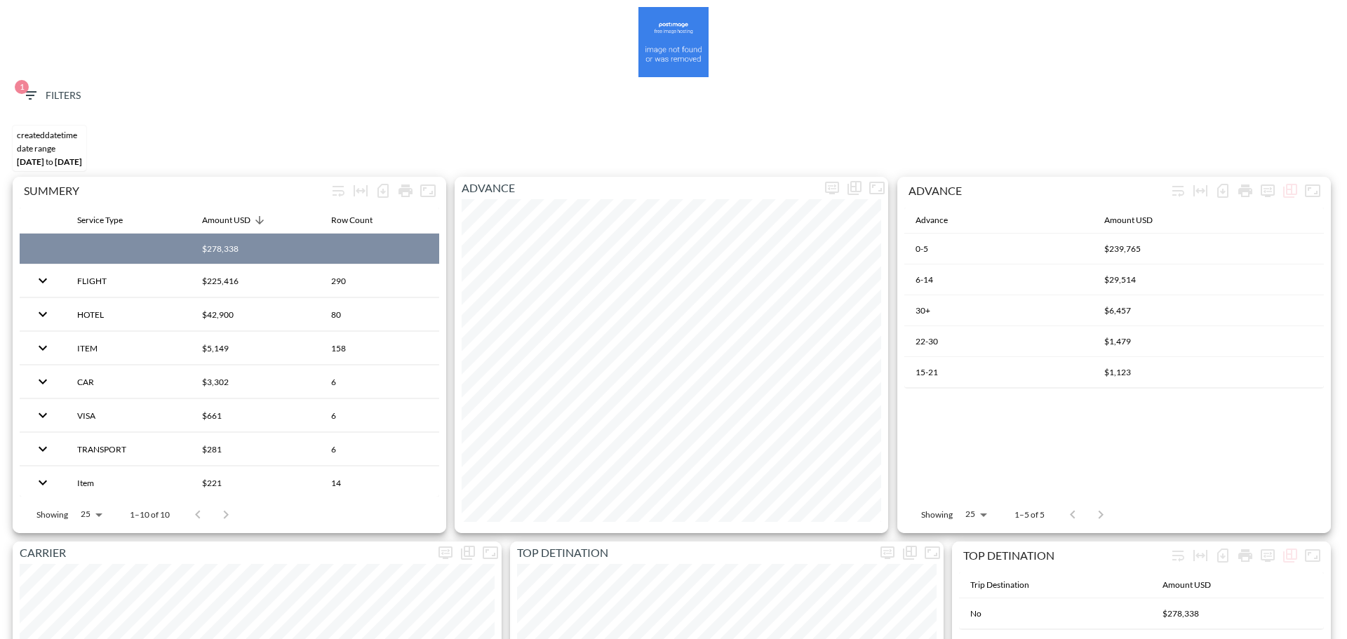
click at [41, 101] on span "1 Filters" at bounding box center [51, 96] width 59 height 18
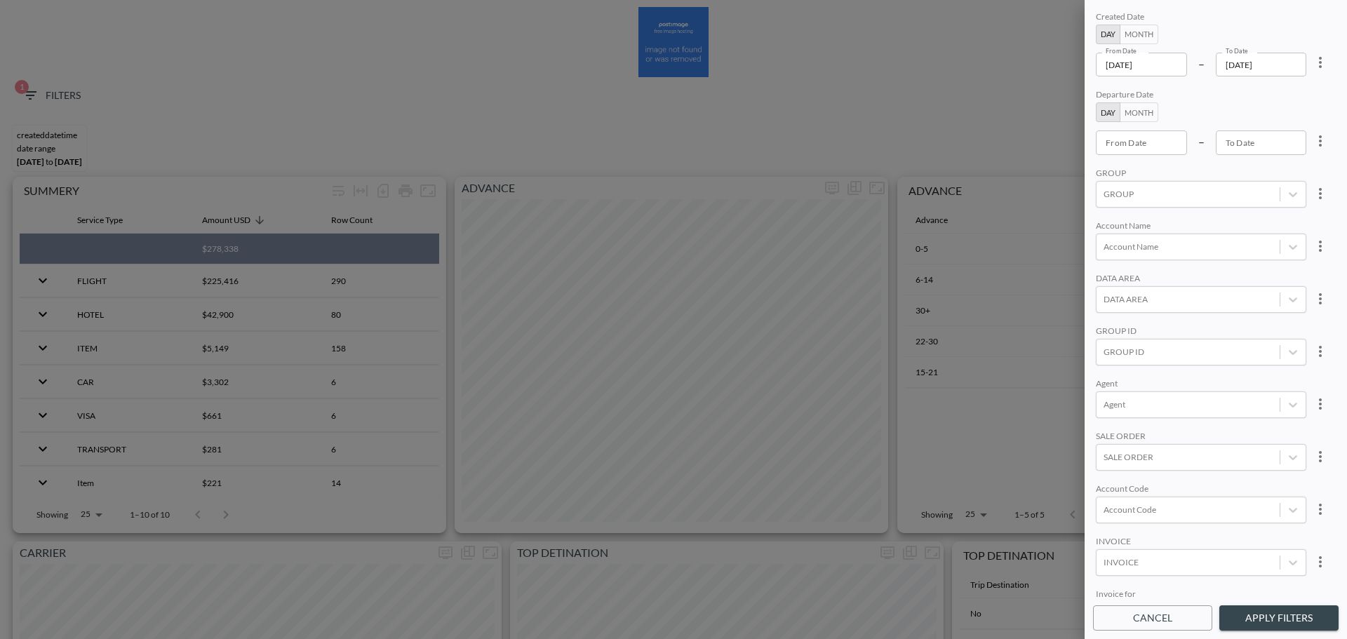
click at [1312, 65] on icon "more" at bounding box center [1320, 62] width 17 height 17
click at [1281, 105] on li "Clear" at bounding box center [1268, 94] width 126 height 25
type input "YYYY-MM-DD"
click at [1146, 73] on input "YYYY-MM-DD" at bounding box center [1141, 65] width 91 height 24
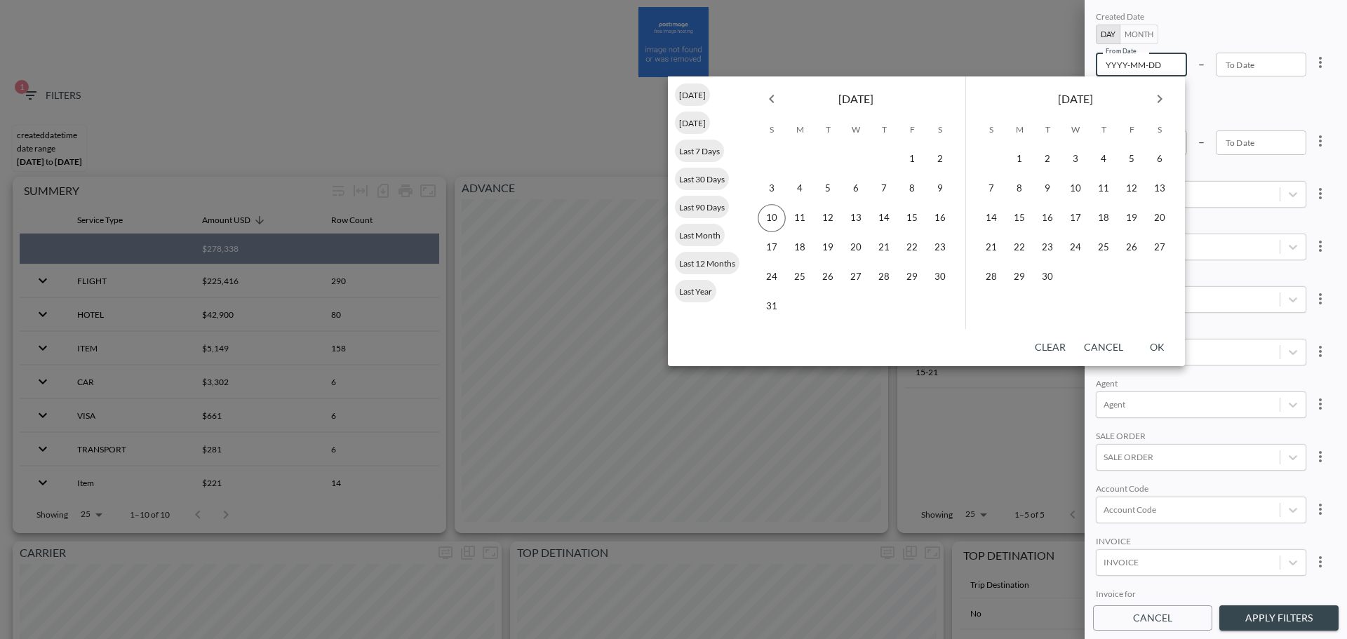
click at [1144, 32] on button "Month" at bounding box center [1138, 35] width 39 height 20
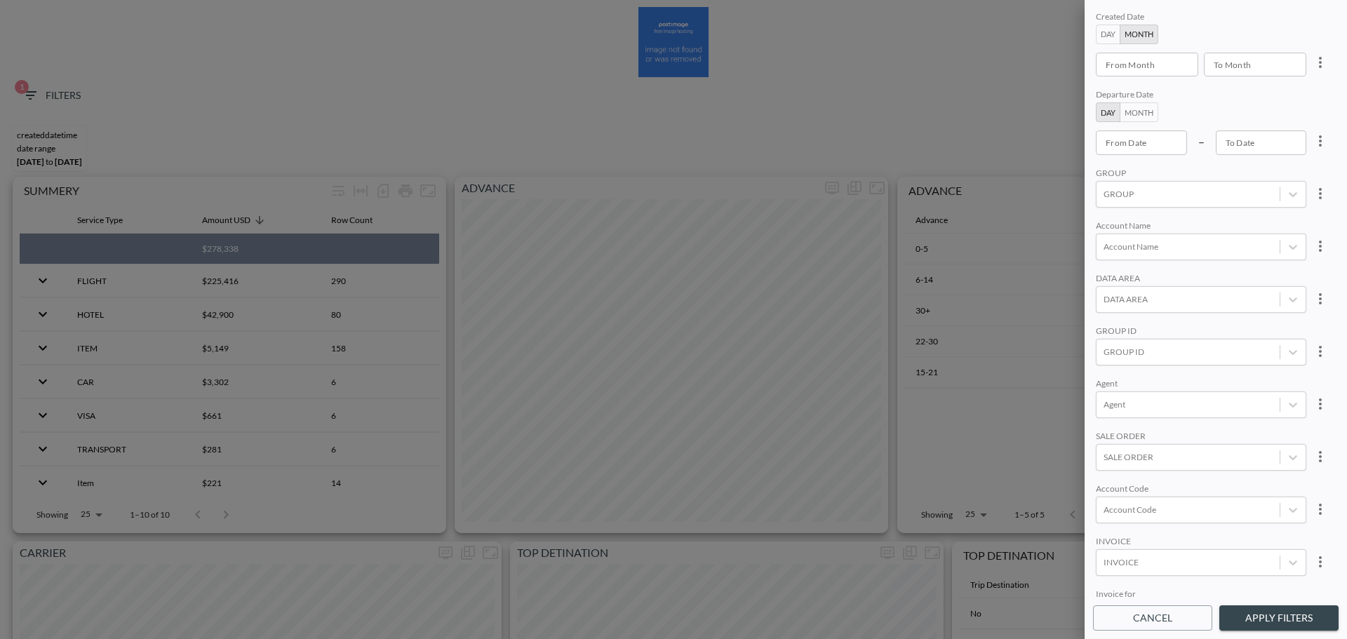
type input "YYYY-MM"
click at [1131, 67] on input "YYYY-MM" at bounding box center [1142, 65] width 93 height 24
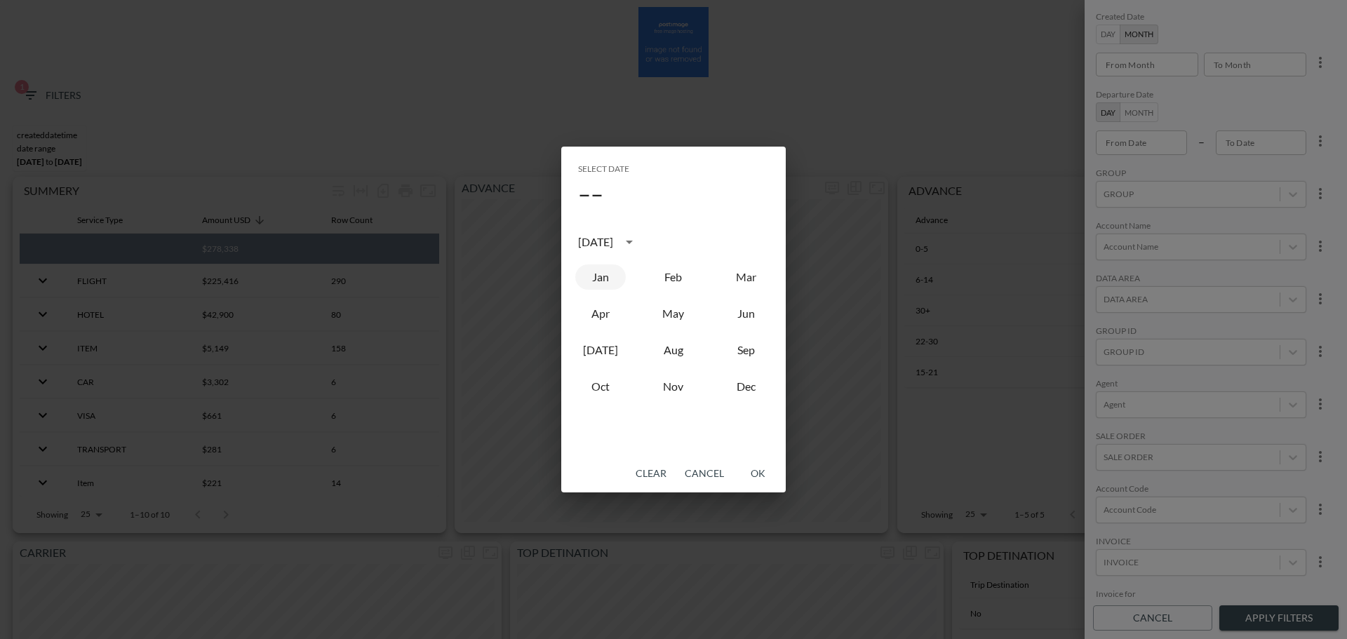
click at [610, 285] on button "Jan" at bounding box center [600, 276] width 50 height 25
type input "2025-01"
click at [756, 466] on button "OK" at bounding box center [757, 474] width 45 height 26
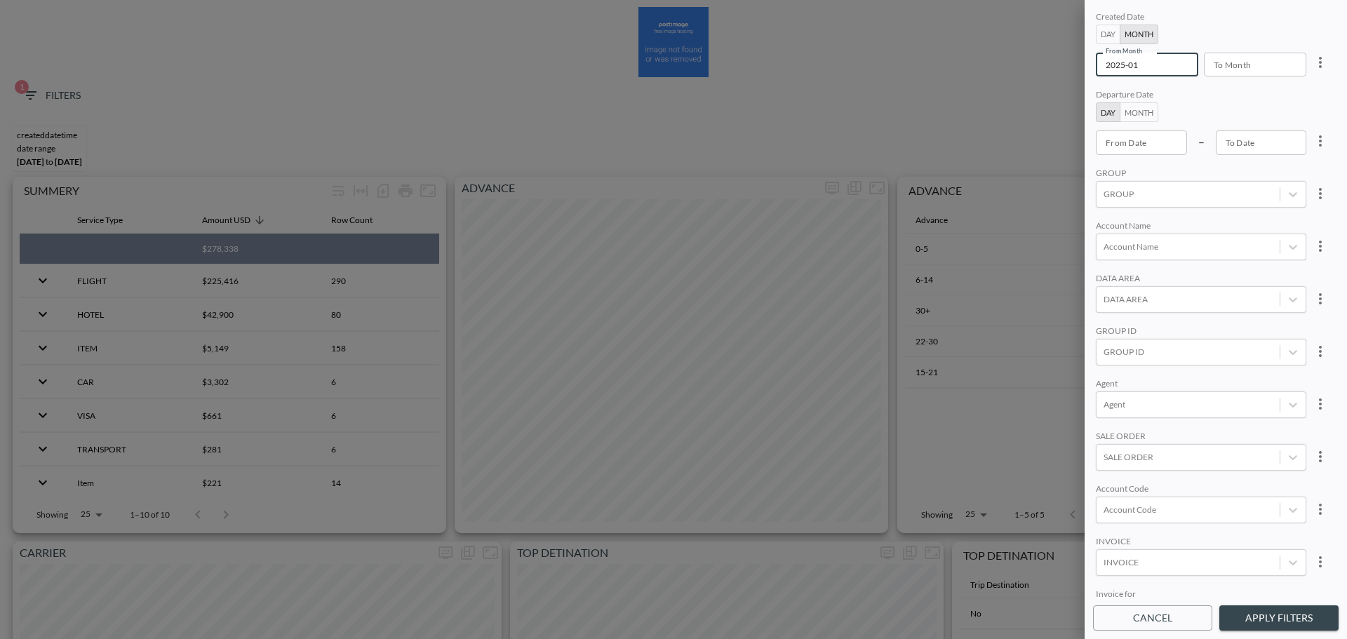
type input "YYYY-MM"
click at [1263, 74] on input "YYYY-MM" at bounding box center [1250, 65] width 93 height 24
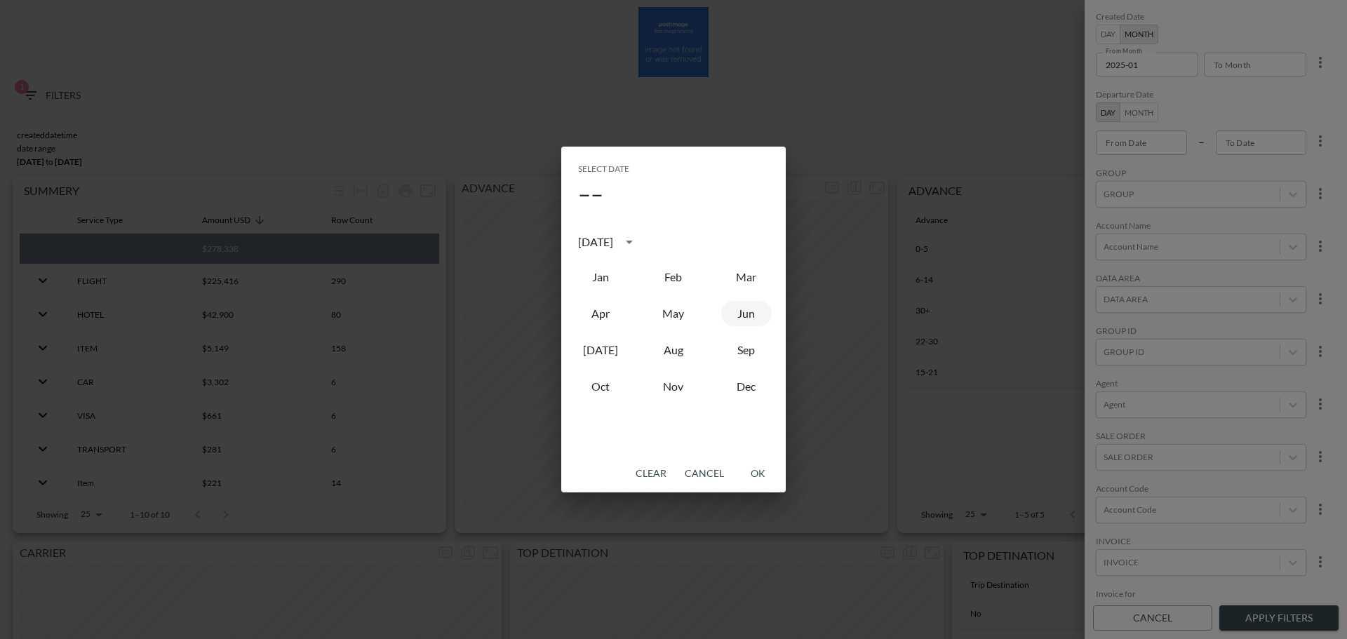
click at [736, 322] on button "Jun" at bounding box center [746, 313] width 50 height 25
type input "2025-06"
click at [757, 480] on button "OK" at bounding box center [757, 474] width 45 height 26
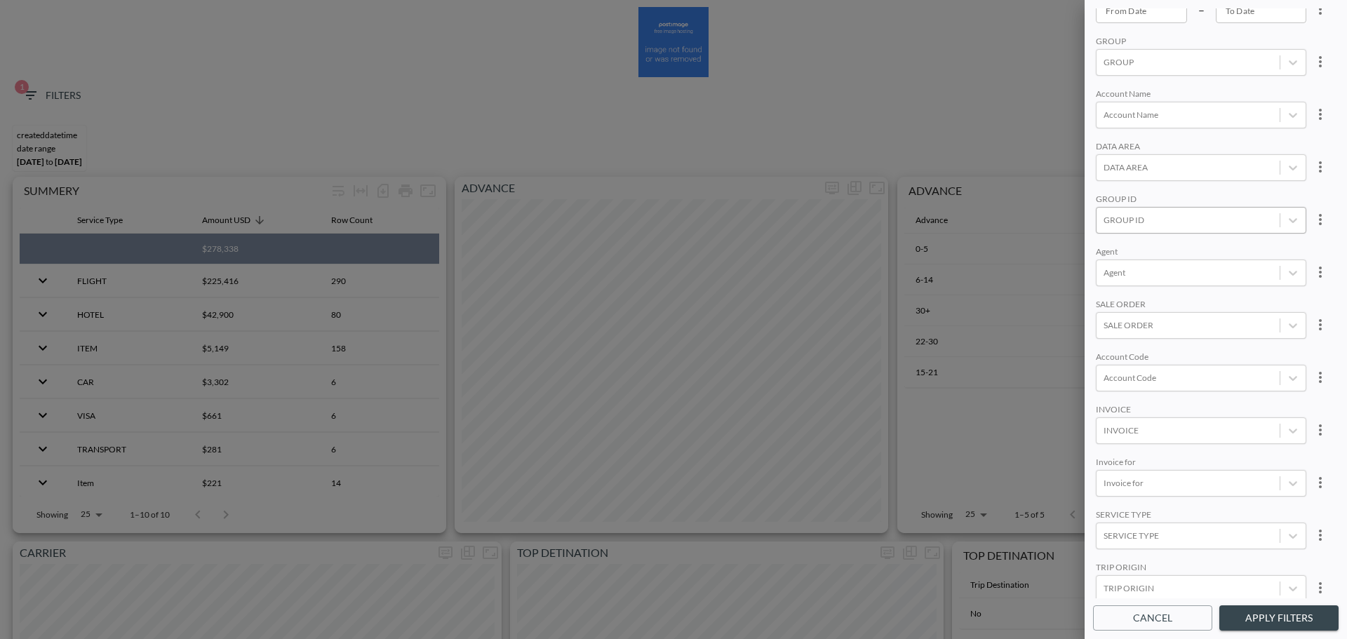
scroll to position [140, 0]
click at [1163, 216] on div at bounding box center [1187, 211] width 169 height 13
click at [1116, 121] on input "AppsFlyer" at bounding box center [1105, 117] width 29 height 29
click at [1111, 147] on input "APPSFLYER" at bounding box center [1105, 141] width 29 height 29
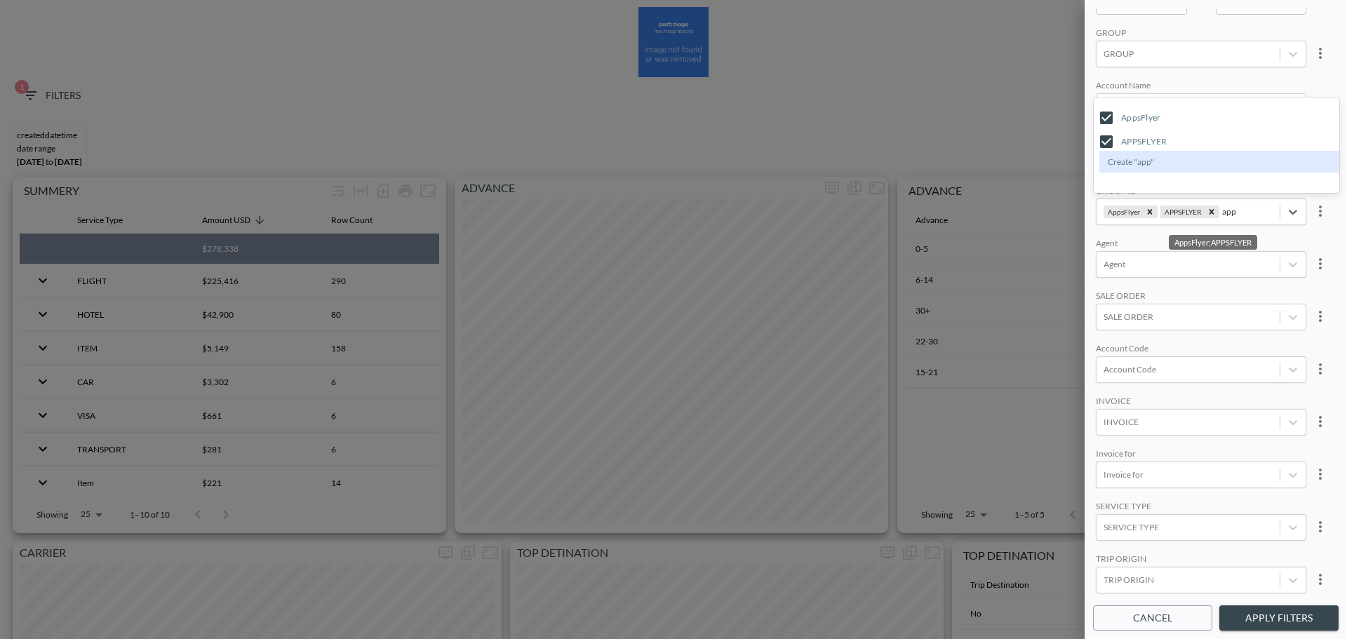
type input "app"
click at [1209, 83] on div "Account Name" at bounding box center [1201, 86] width 210 height 13
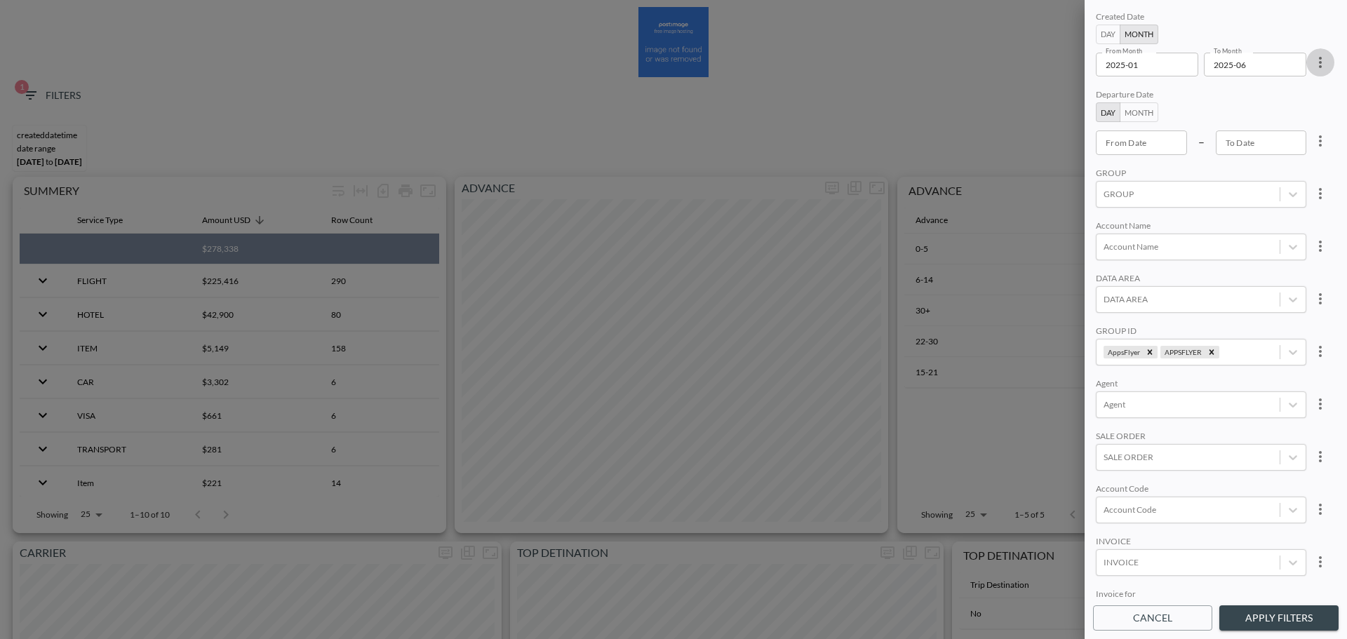
click at [1314, 66] on icon "more" at bounding box center [1320, 62] width 17 height 17
click at [1286, 102] on li "Clear" at bounding box center [1268, 94] width 126 height 25
click at [1166, 140] on input "From Date" at bounding box center [1141, 142] width 91 height 24
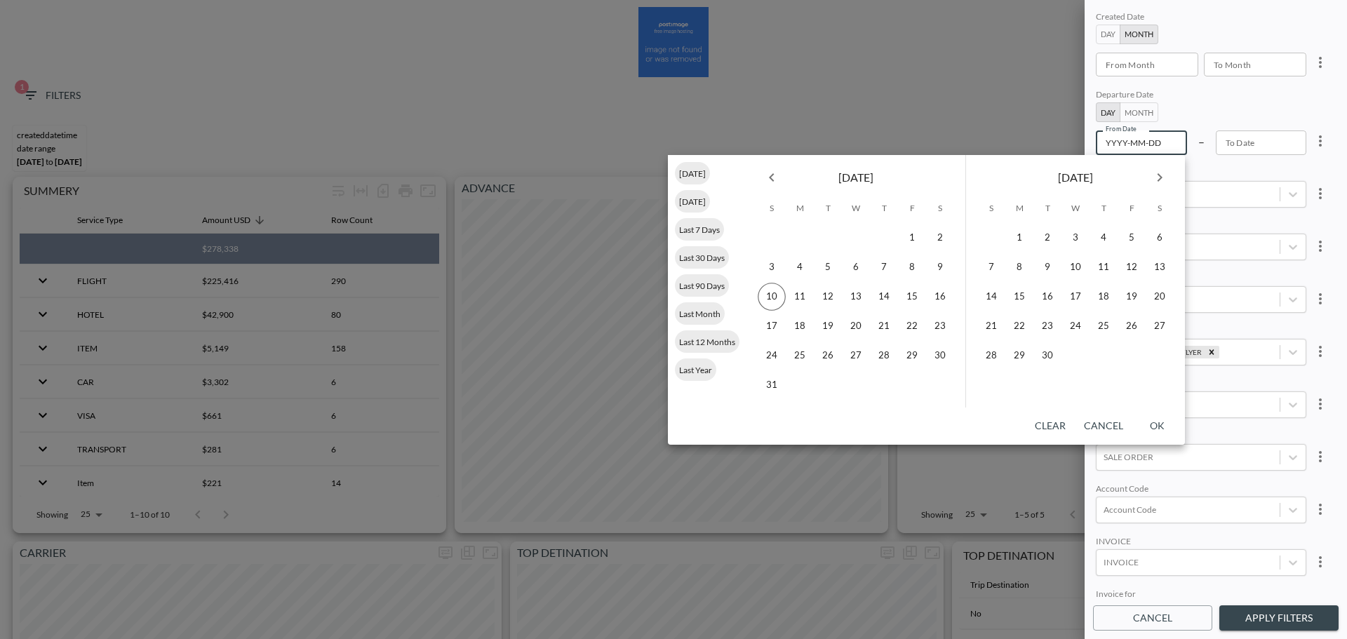
type input "YYYY-MM-DD"
click at [760, 183] on button "Previous month" at bounding box center [771, 177] width 28 height 28
click at [762, 181] on button "Previous month" at bounding box center [771, 177] width 28 height 28
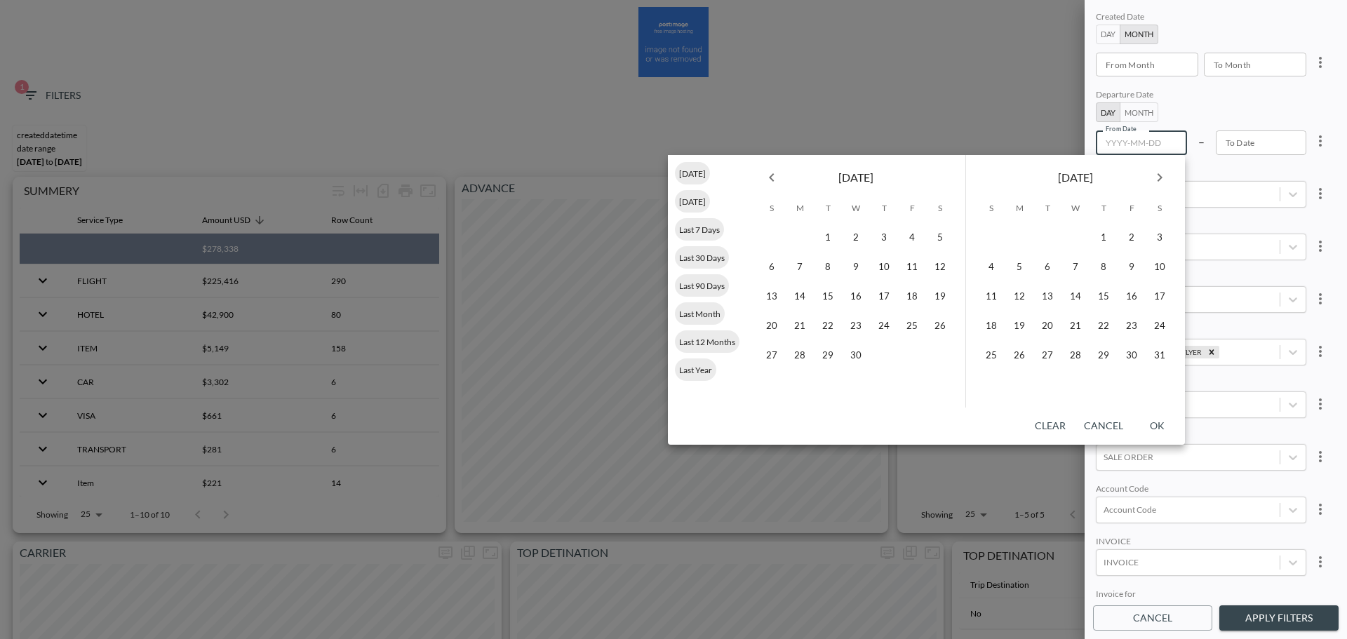
click at [762, 181] on button "Previous month" at bounding box center [771, 177] width 28 height 28
click at [851, 243] on button "1" at bounding box center [856, 238] width 28 height 28
type input "[DATE]"
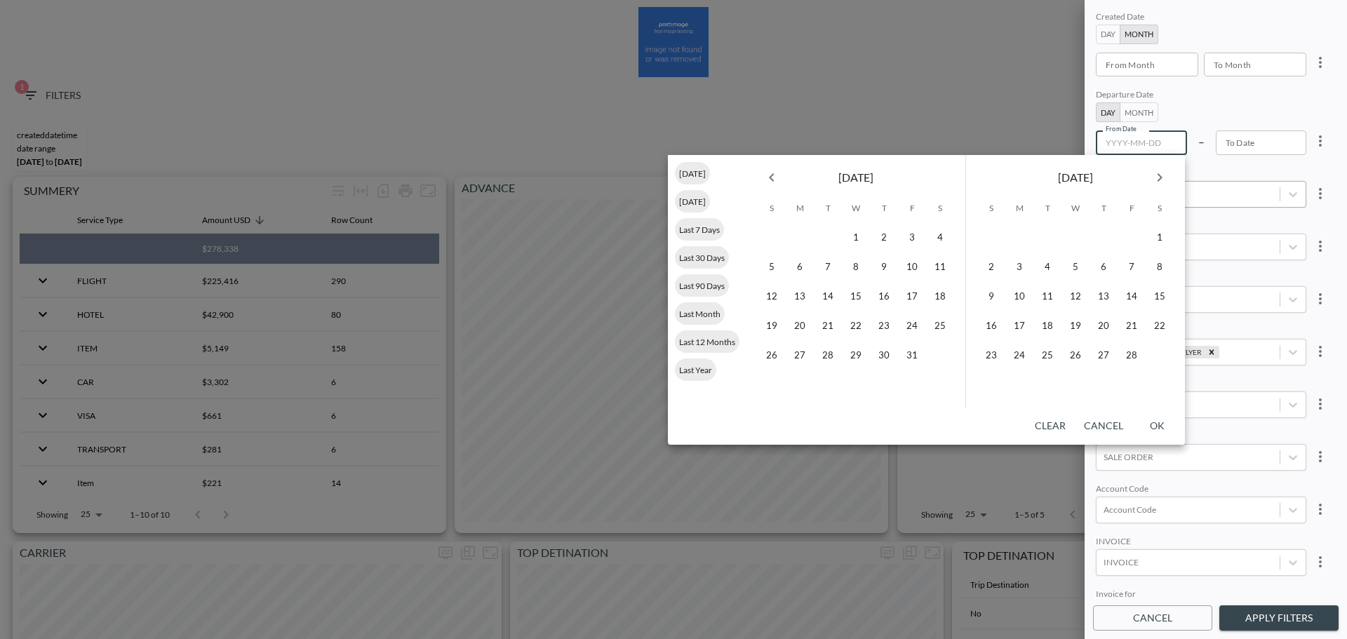
type input "YYYY-MM-DD"
click at [1154, 171] on icon "Next month" at bounding box center [1159, 177] width 17 height 17
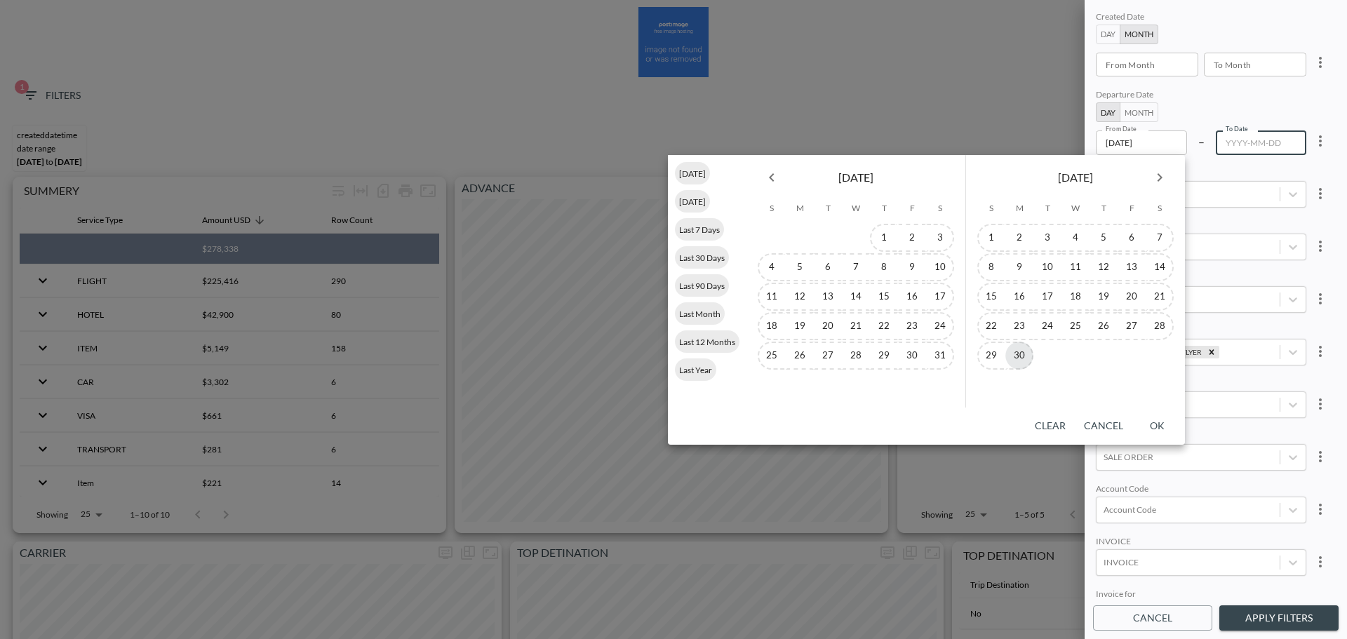
click at [1008, 363] on button "30" at bounding box center [1019, 356] width 28 height 28
type input "2025-06-30"
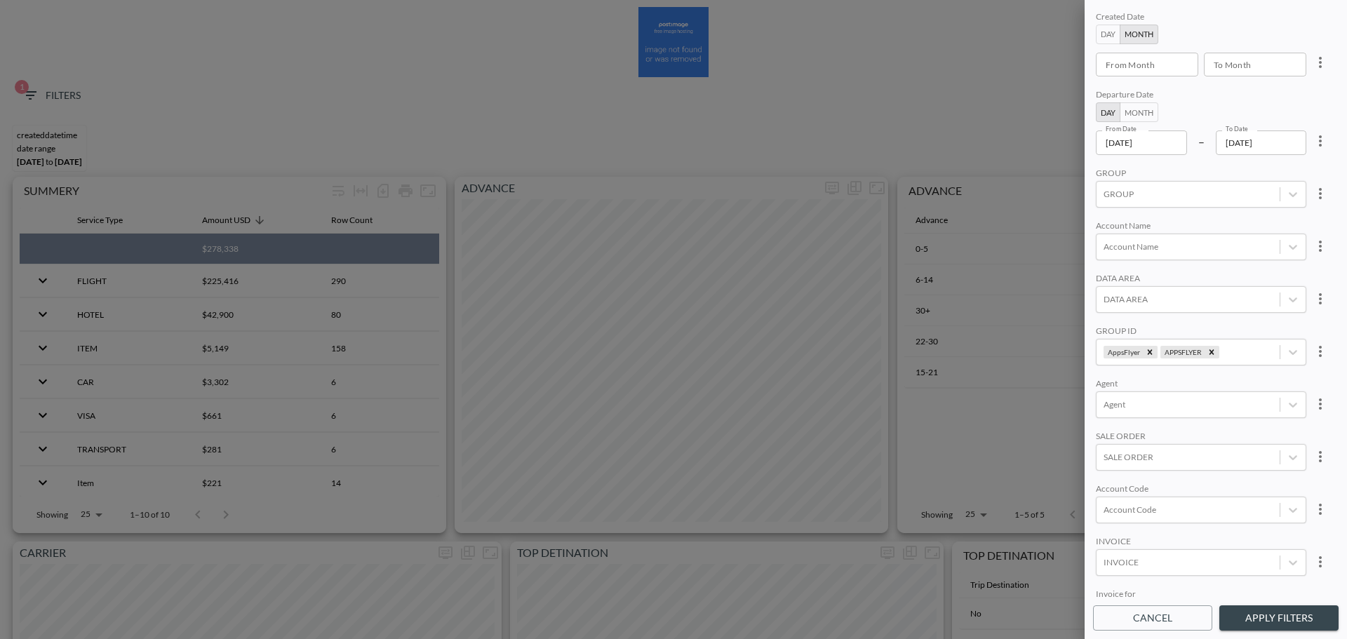
click at [1265, 620] on button "Apply Filters" at bounding box center [1278, 618] width 119 height 26
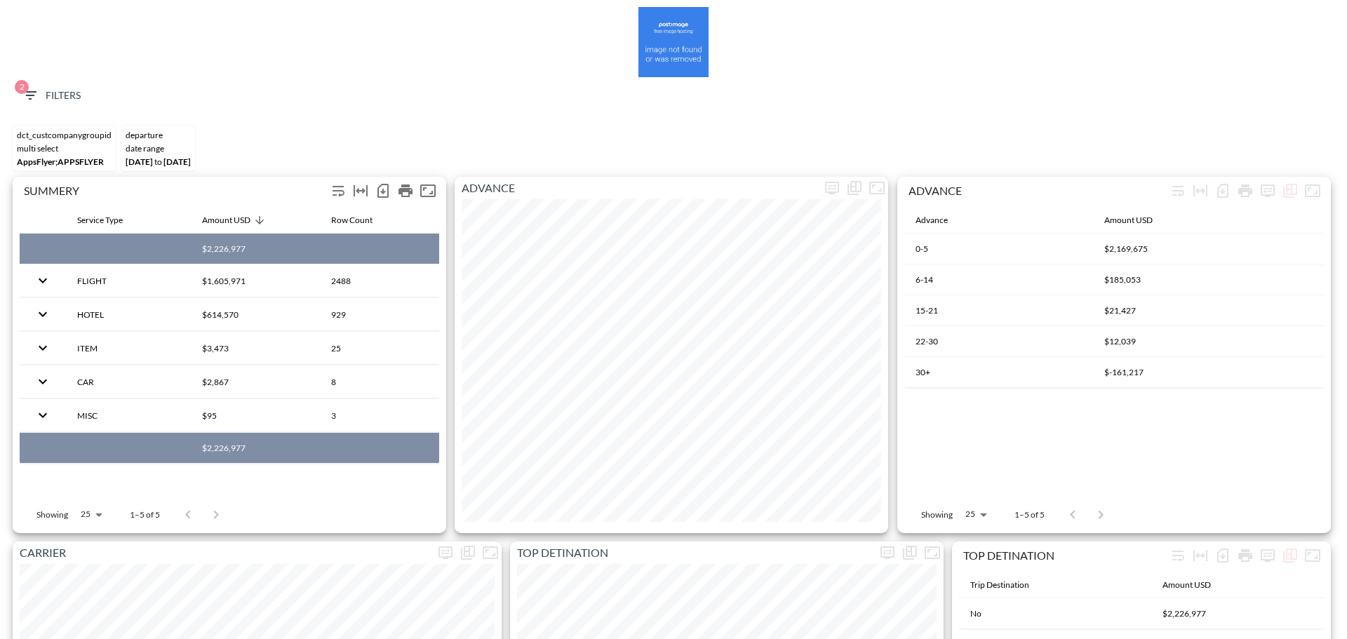
click at [385, 189] on icon "Number of rows selected for download: 5" at bounding box center [383, 190] width 17 height 17
click at [52, 86] on button "2 Filters" at bounding box center [51, 96] width 70 height 26
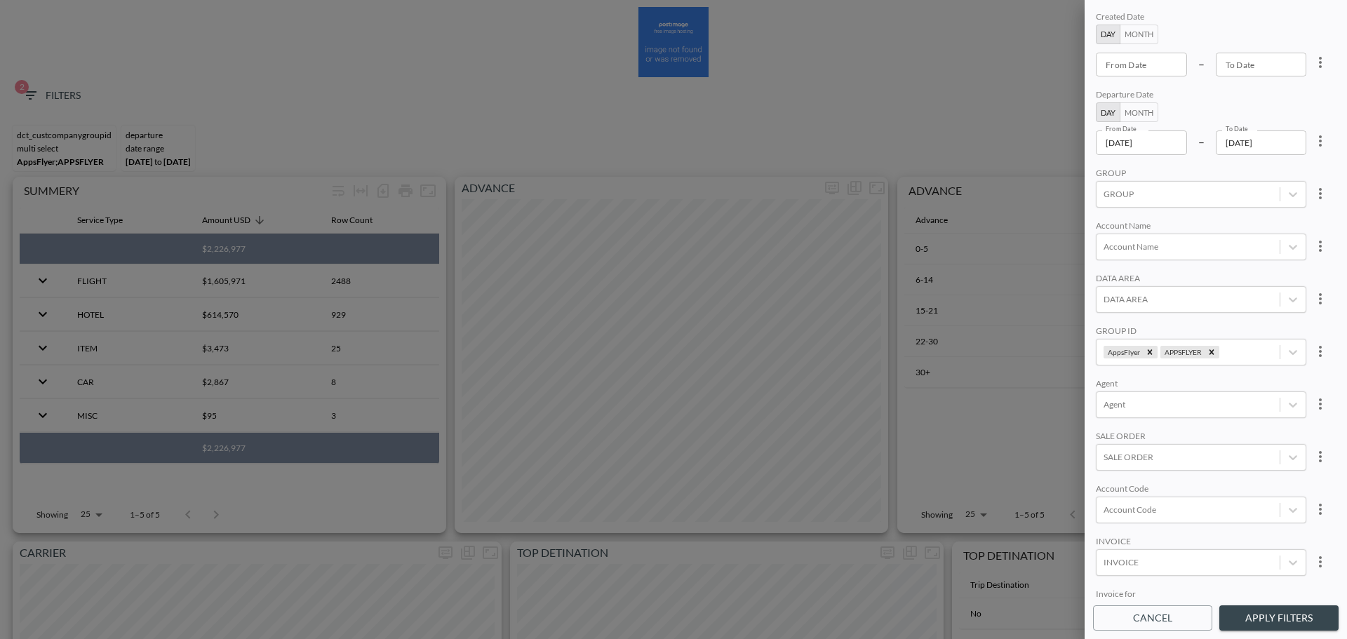
click at [1319, 142] on icon "more" at bounding box center [1320, 140] width 3 height 11
click at [1284, 172] on li "Clear" at bounding box center [1268, 173] width 126 height 25
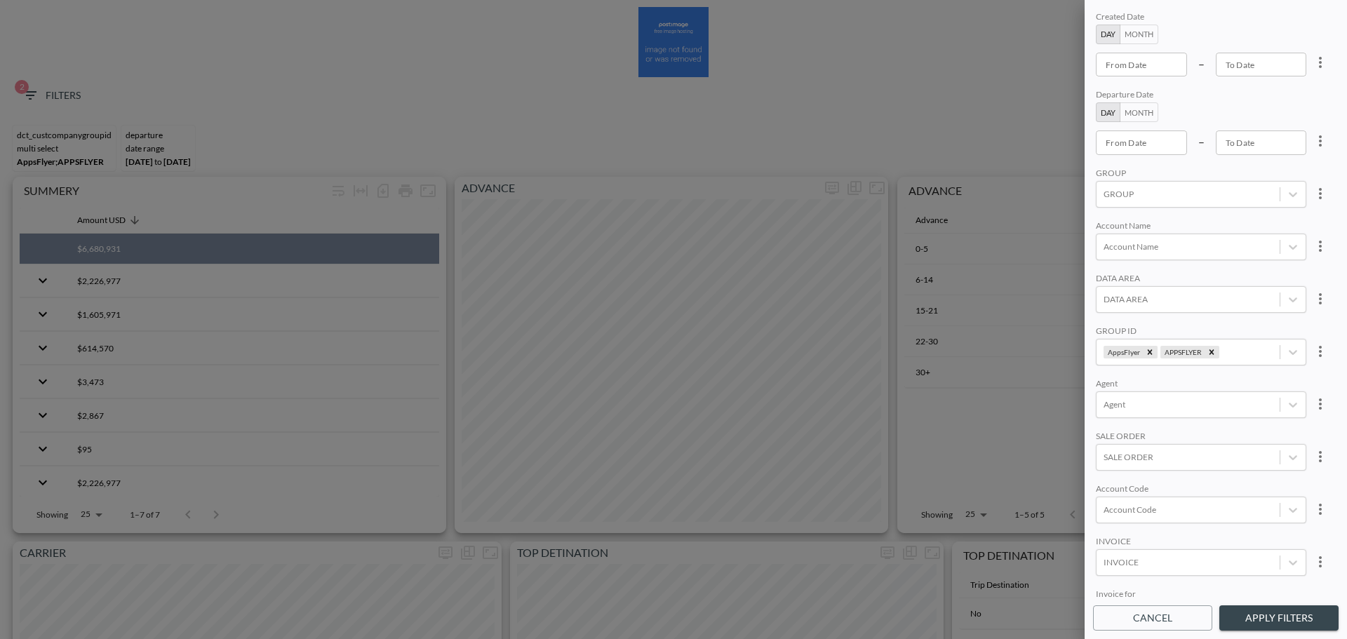
click at [1319, 351] on icon "more" at bounding box center [1320, 351] width 17 height 17
click at [1264, 367] on ul "Clear" at bounding box center [1268, 383] width 126 height 36
click at [1256, 377] on span "Clear" at bounding box center [1250, 383] width 34 height 17
click at [1208, 350] on div at bounding box center [1187, 351] width 169 height 13
click at [1113, 265] on input "NETAFIM" at bounding box center [1105, 257] width 29 height 29
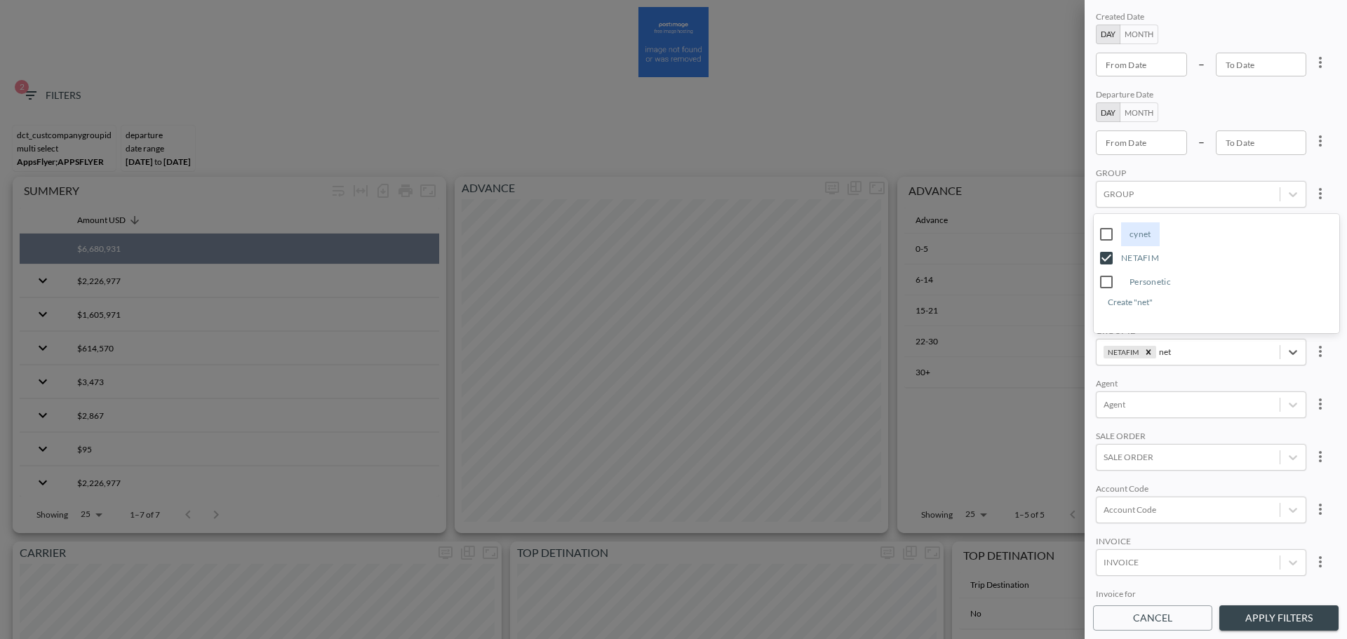
type input "net"
click at [1143, 67] on input "YYYY-MM-DD" at bounding box center [1141, 65] width 91 height 24
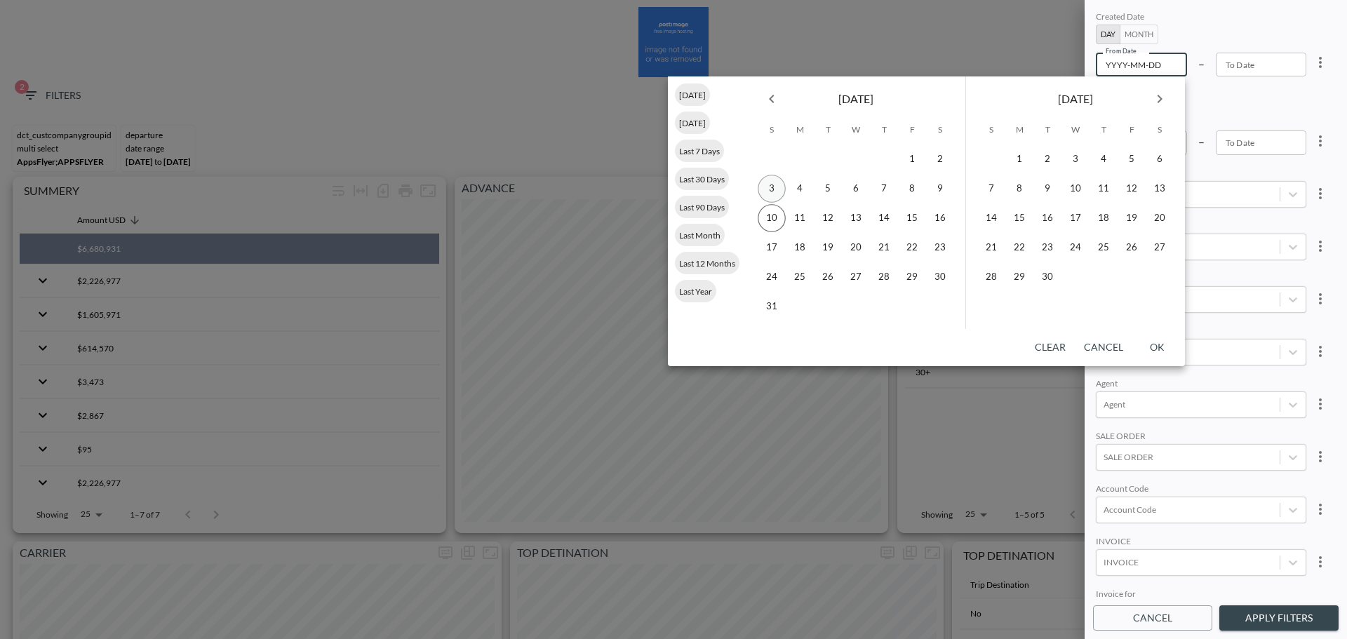
click at [769, 191] on button "3" at bounding box center [771, 189] width 28 height 28
type input "2025-08-03"
type input "YYYY-MM-DD"
click at [950, 187] on button "9" at bounding box center [940, 189] width 28 height 28
type input "[DATE]"
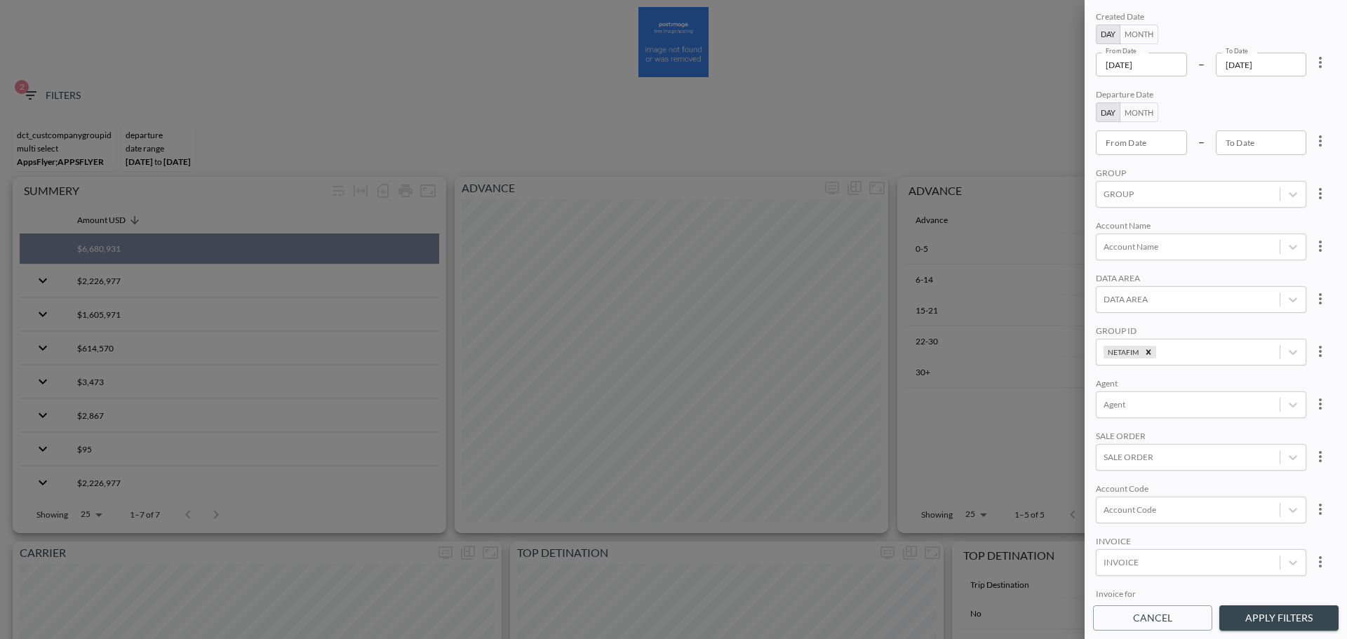
click at [1260, 610] on button "Apply Filters" at bounding box center [1278, 618] width 119 height 26
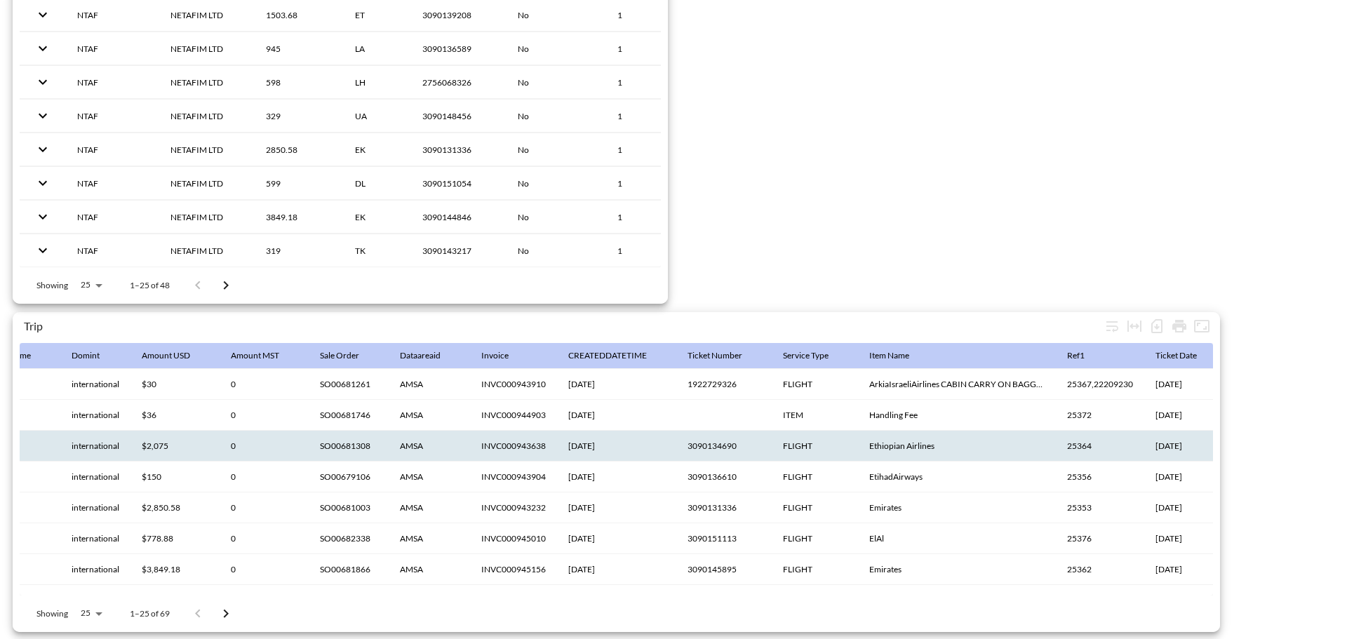
scroll to position [0, 1685]
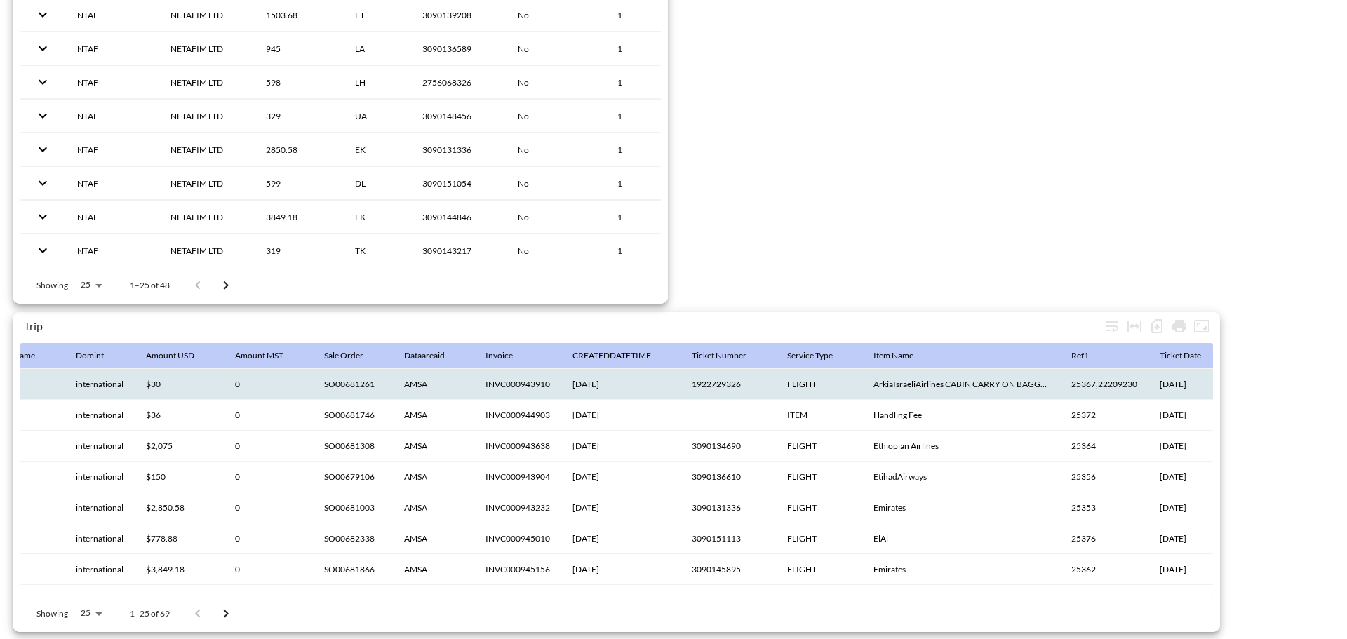
click at [313, 382] on th "SO00681261" at bounding box center [353, 384] width 80 height 31
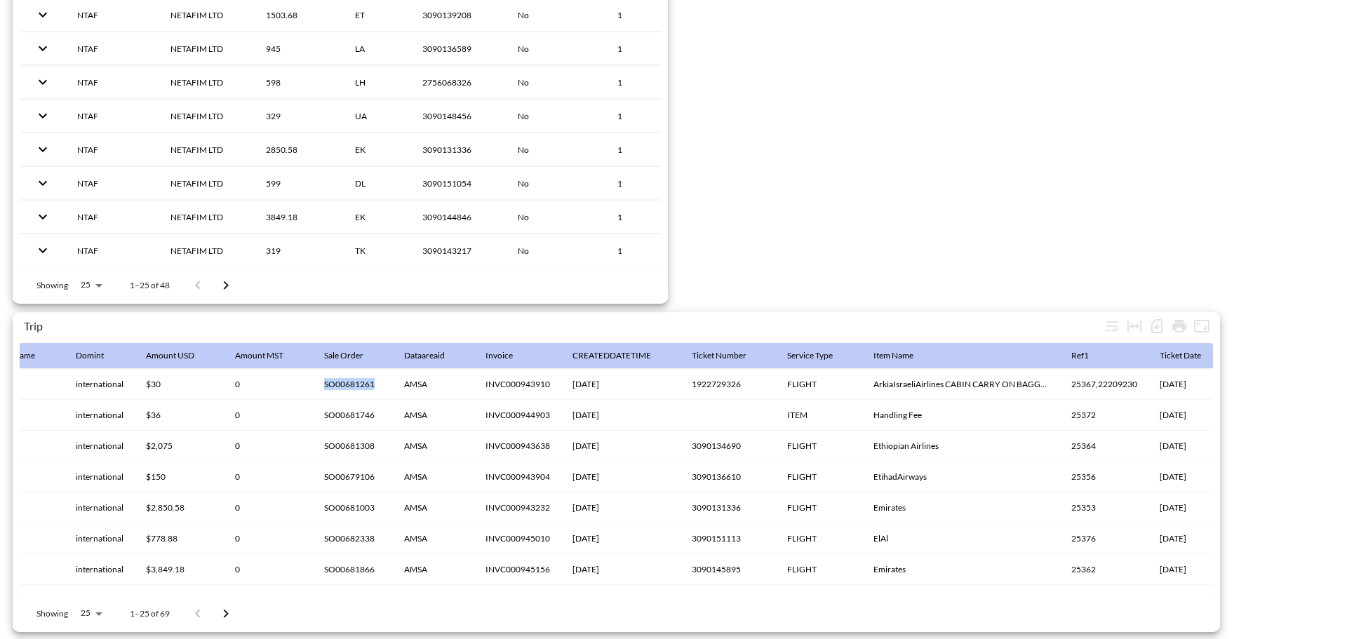
copy th "SO00681261"
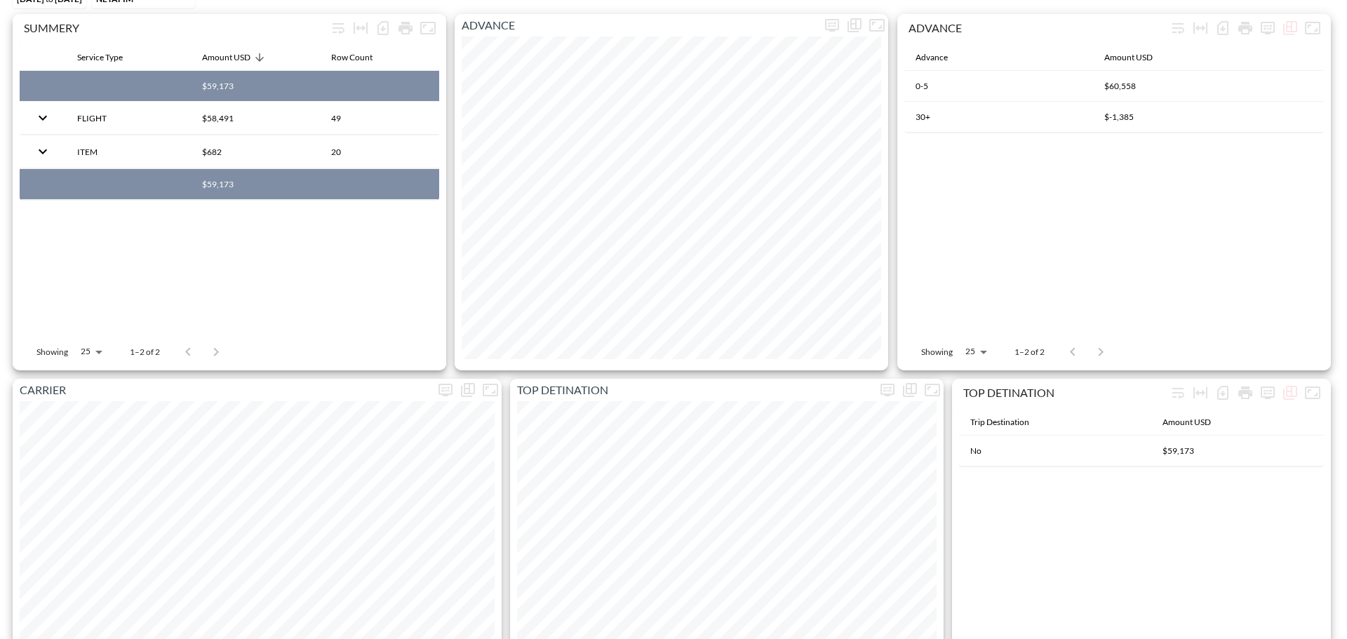
scroll to position [0, 0]
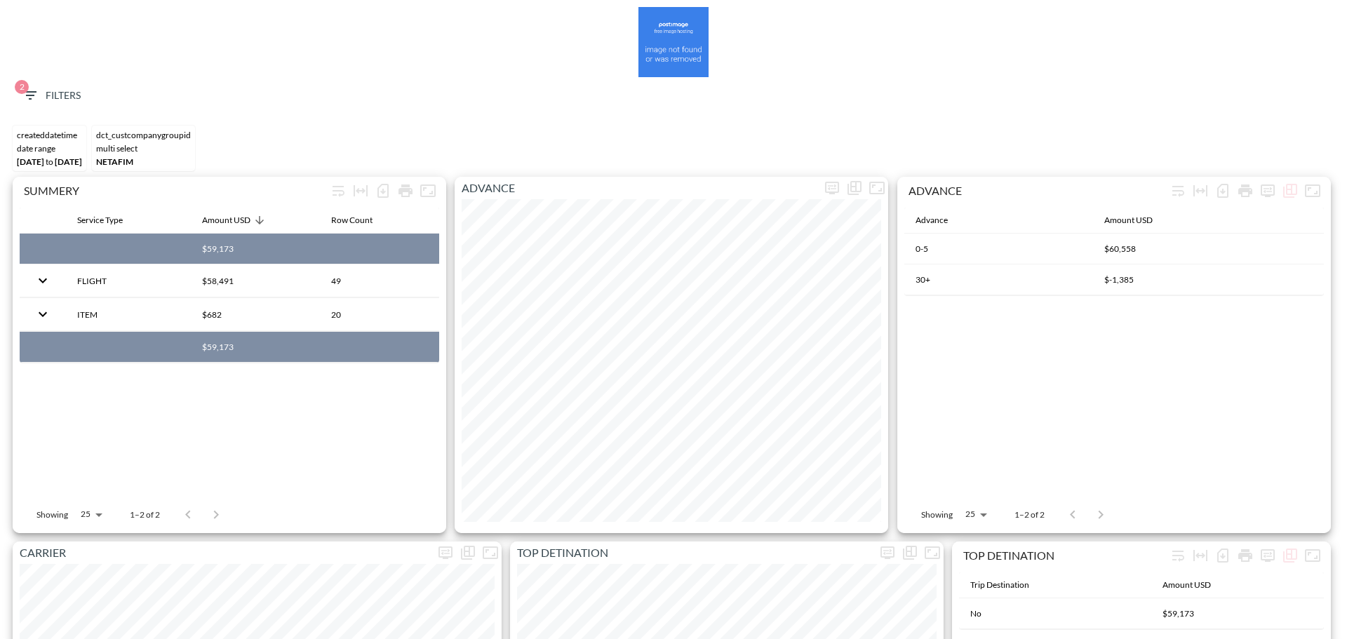
click at [41, 84] on button "2 Filters" at bounding box center [51, 96] width 70 height 26
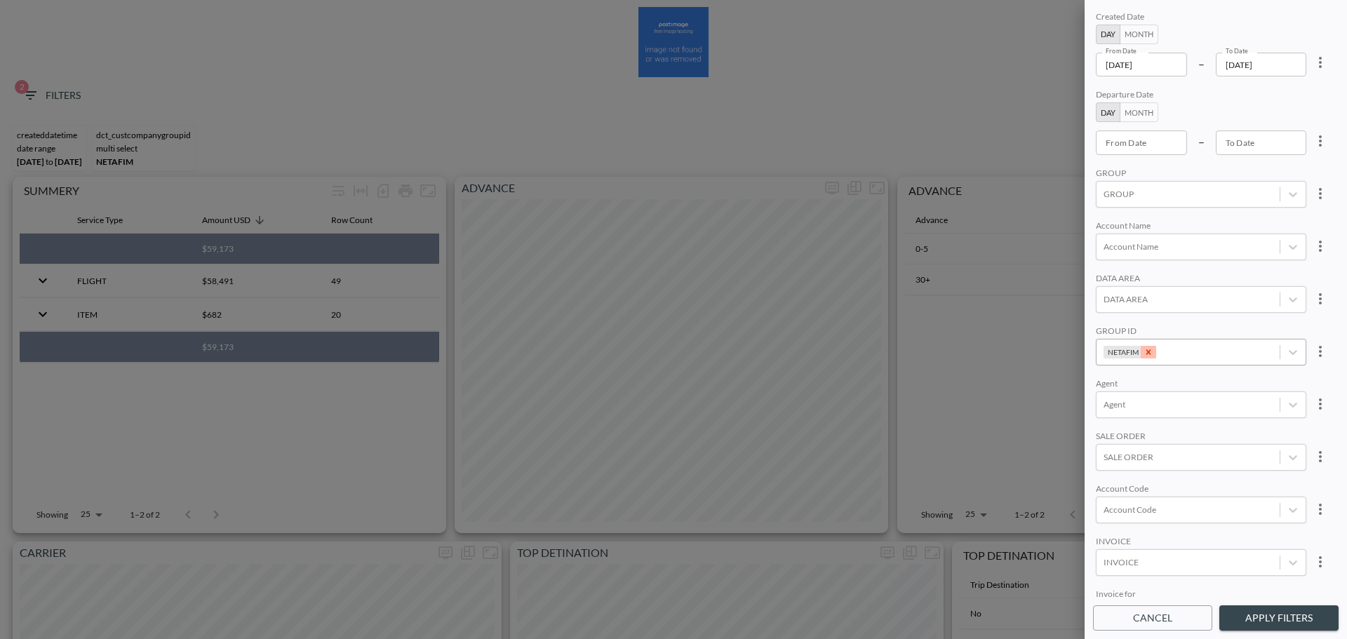
click at [1146, 356] on icon "Remove NETAFIM" at bounding box center [1148, 352] width 10 height 10
click at [1330, 60] on button "more" at bounding box center [1320, 62] width 28 height 28
click at [1297, 90] on li "Clear" at bounding box center [1268, 94] width 126 height 25
click at [1146, 138] on input "From Date" at bounding box center [1141, 142] width 91 height 24
type input "YYYY-MM-DD"
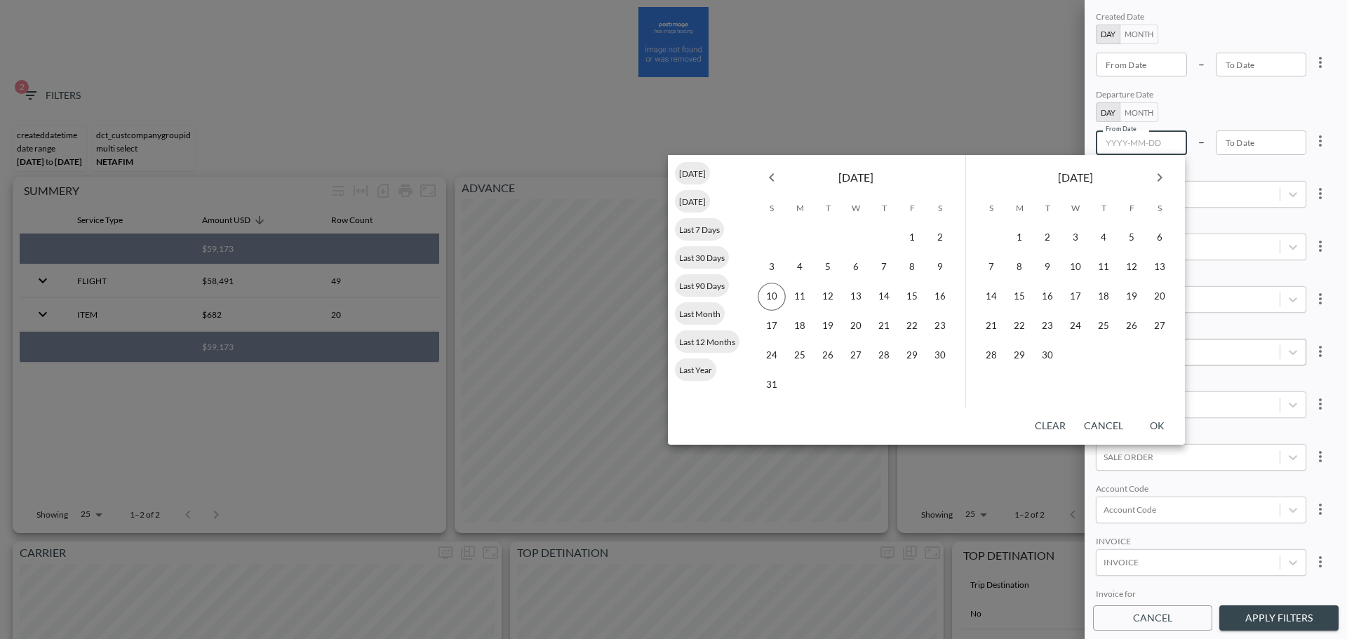
click at [771, 187] on button "Previous month" at bounding box center [771, 177] width 28 height 28
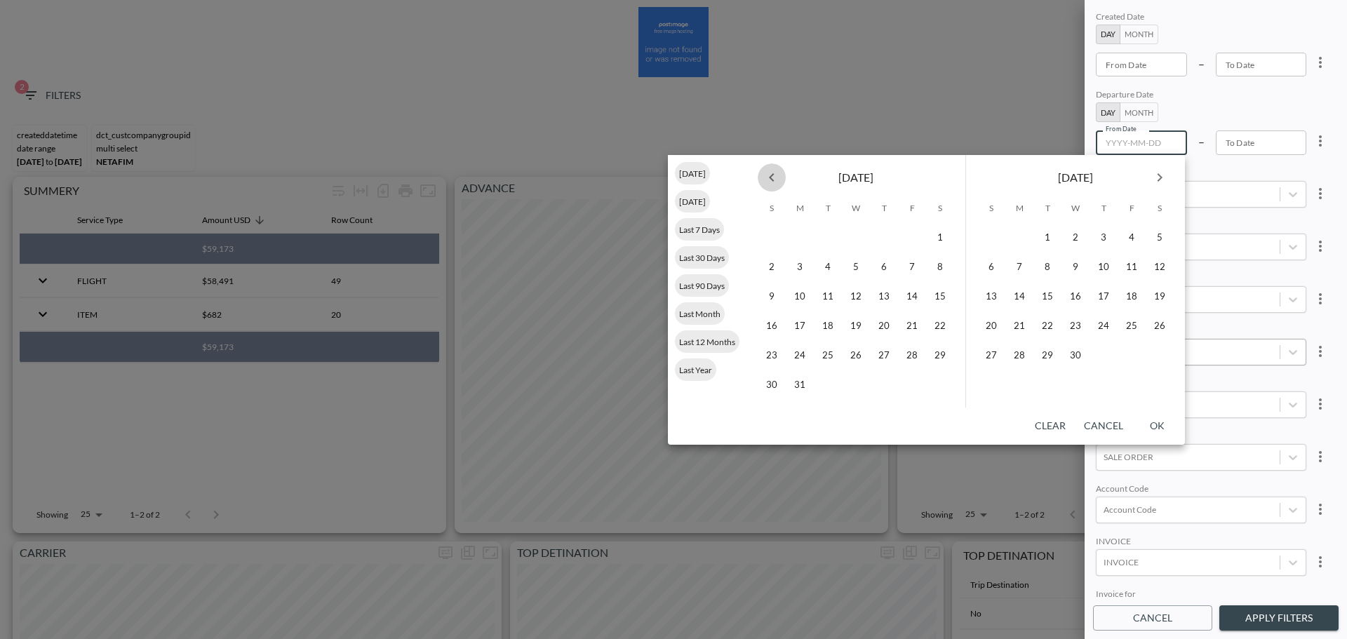
click at [771, 187] on button "Previous month" at bounding box center [771, 177] width 28 height 28
click at [856, 238] on button "1" at bounding box center [856, 238] width 28 height 28
type input "[DATE]"
type input "YYYY-MM-DD"
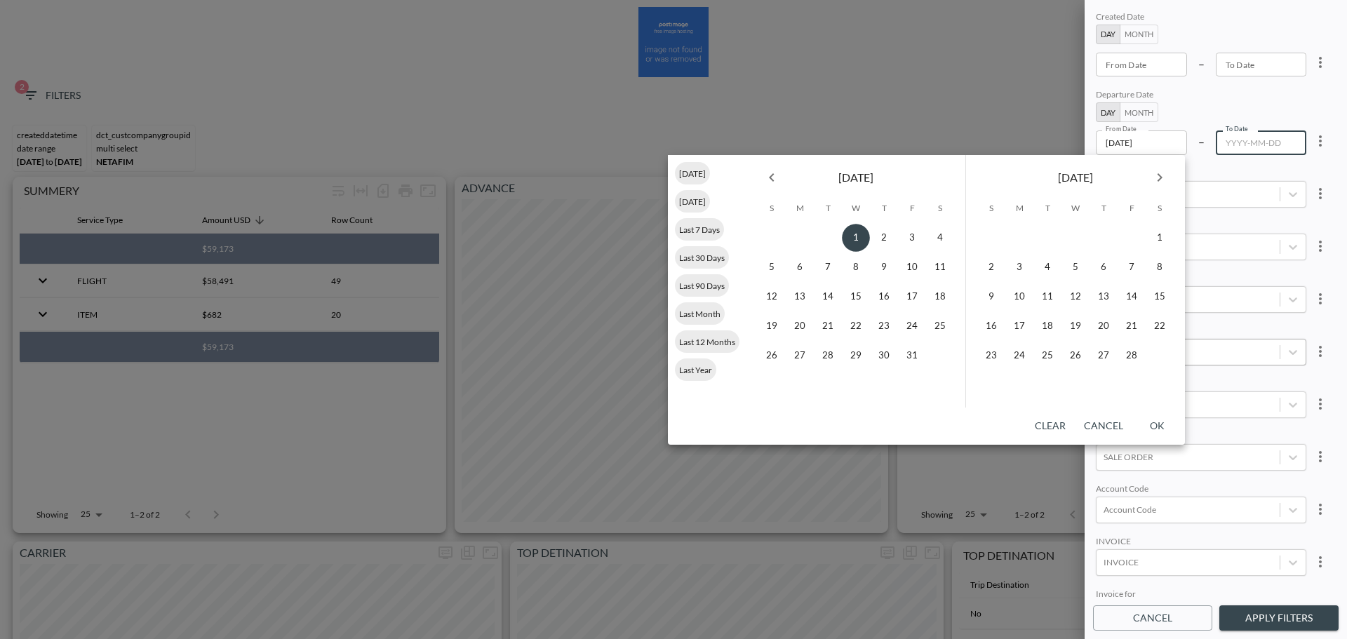
click at [1169, 171] on button "Next month" at bounding box center [1159, 177] width 28 height 28
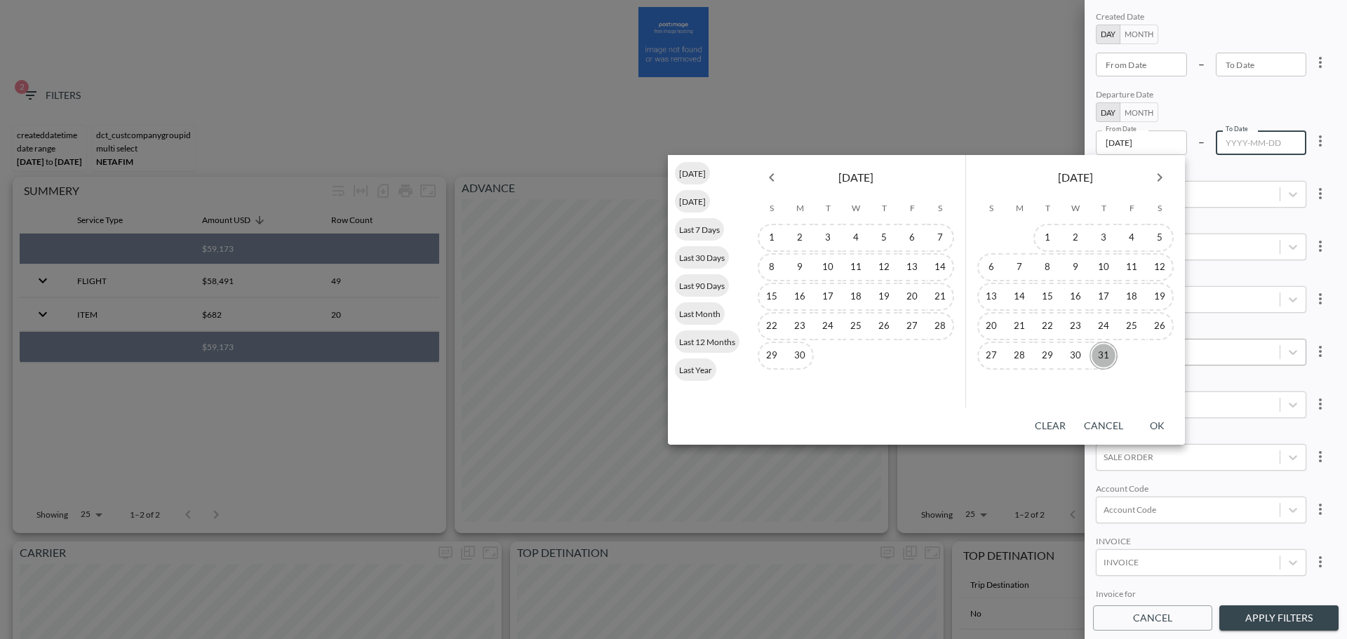
click at [1104, 357] on button "31" at bounding box center [1103, 356] width 28 height 28
type input "[DATE]"
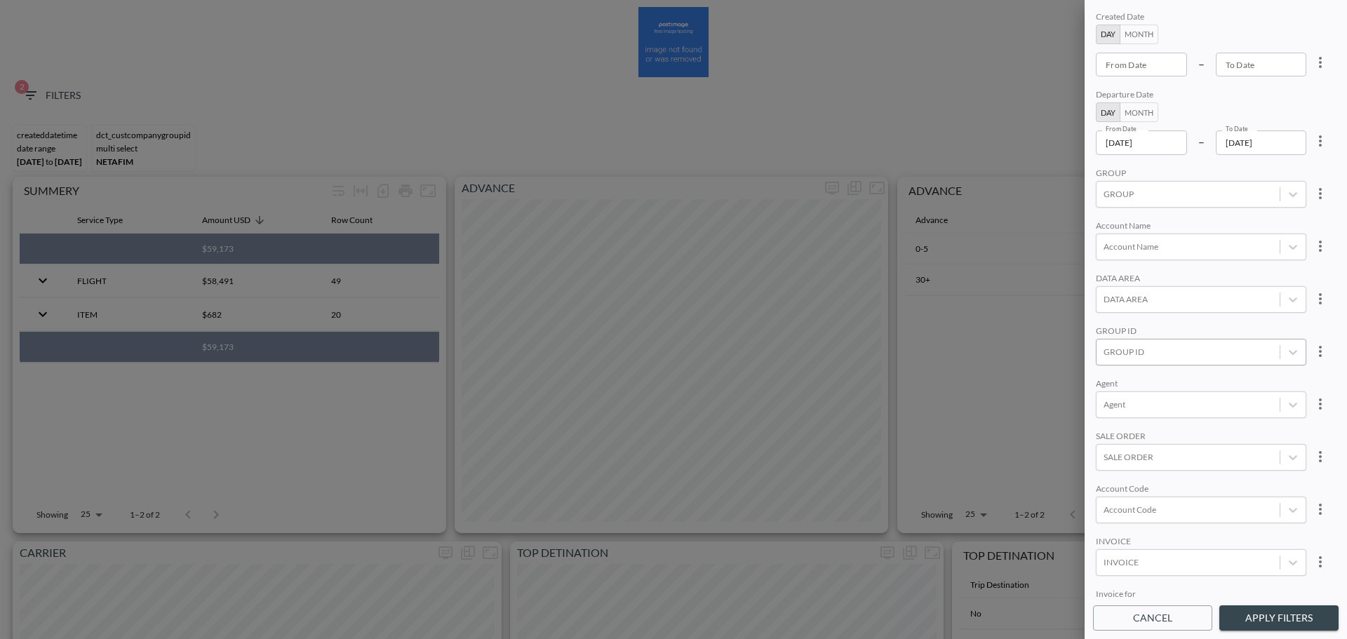
click at [1175, 349] on div at bounding box center [1187, 351] width 169 height 13
click at [1110, 256] on input "AppsFlyer" at bounding box center [1105, 257] width 29 height 29
click at [1110, 270] on input "APPSFLYER" at bounding box center [1105, 281] width 29 height 29
type input "apps"
click at [1272, 221] on div "Account Name" at bounding box center [1201, 226] width 210 height 13
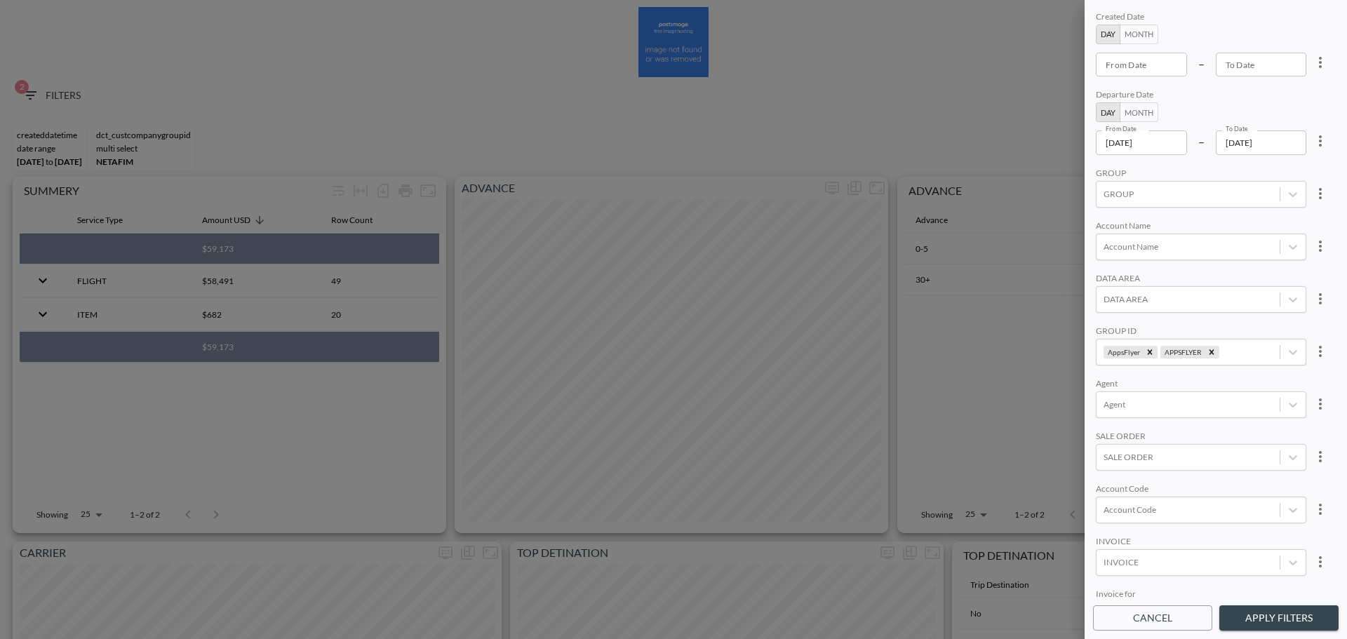
click at [1299, 615] on button "Apply Filters" at bounding box center [1278, 618] width 119 height 26
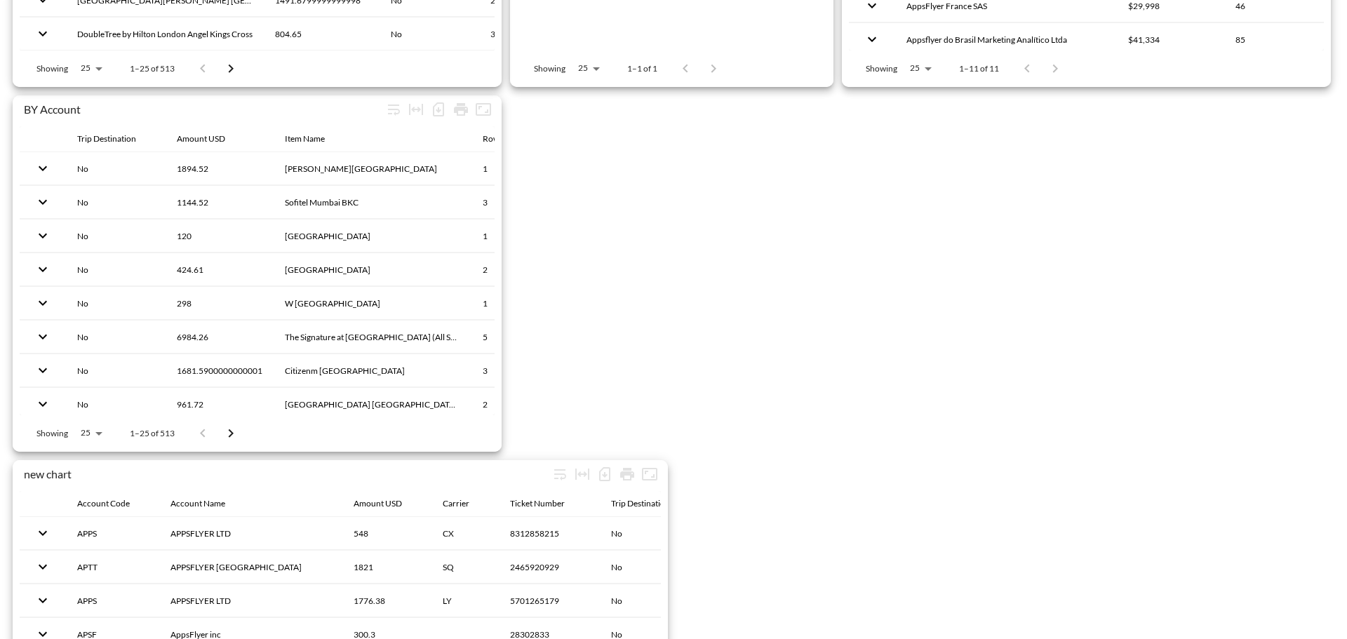
scroll to position [2174, 0]
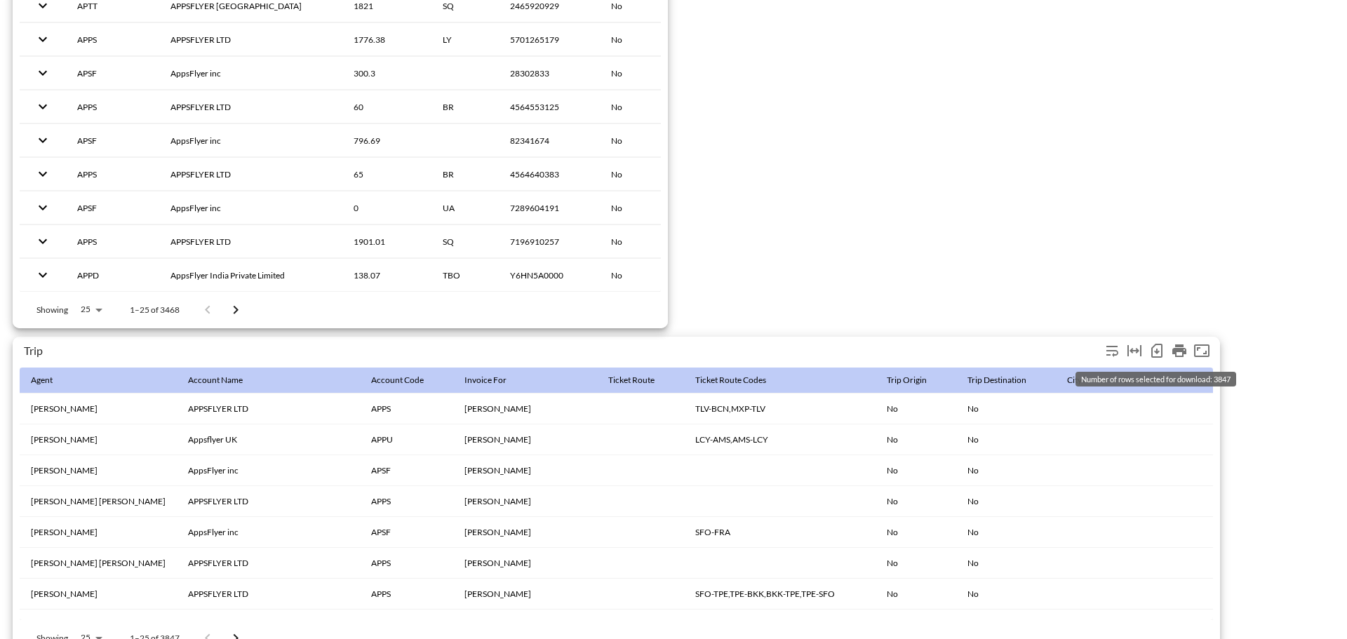
click at [1161, 352] on icon "Number of rows selected for download: 3847" at bounding box center [1156, 351] width 11 height 14
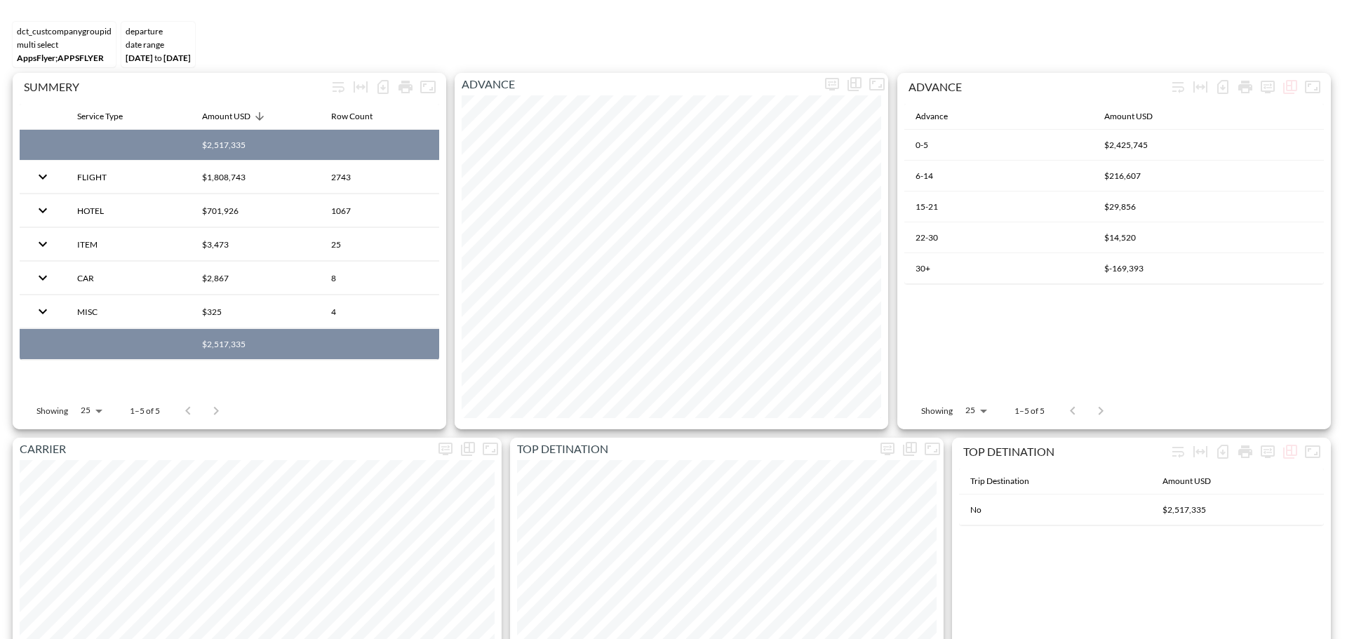
scroll to position [0, 0]
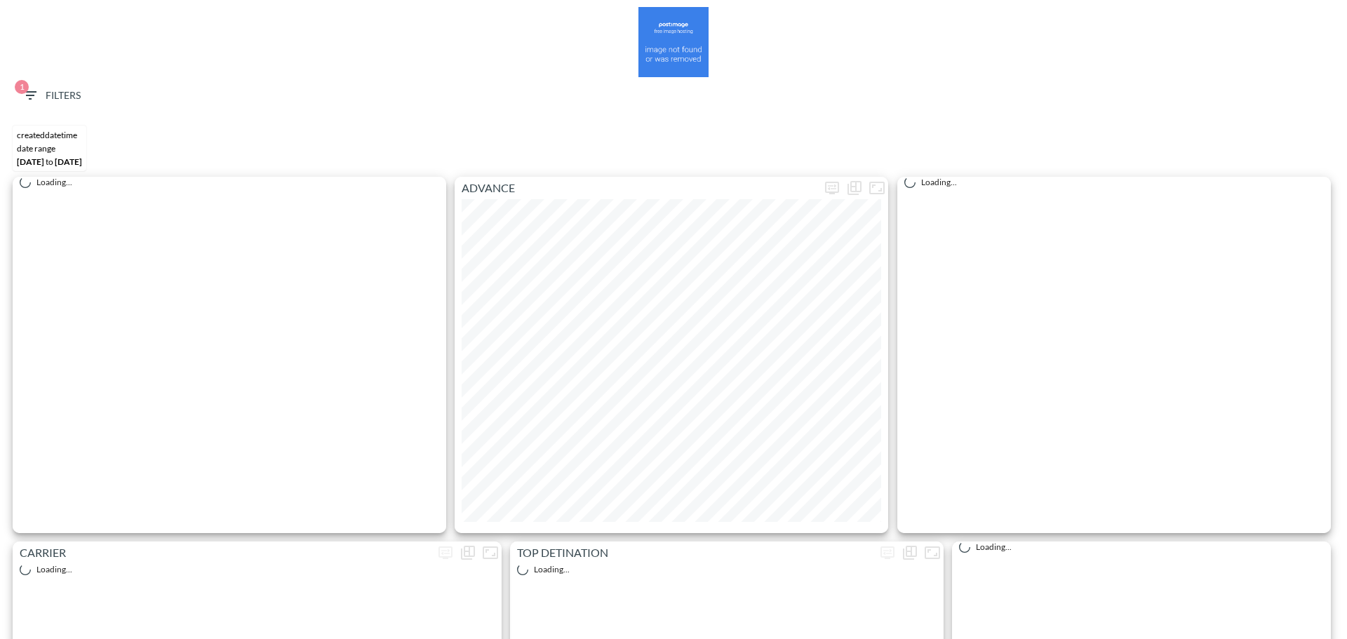
click at [39, 90] on span "1 Filters" at bounding box center [51, 96] width 59 height 18
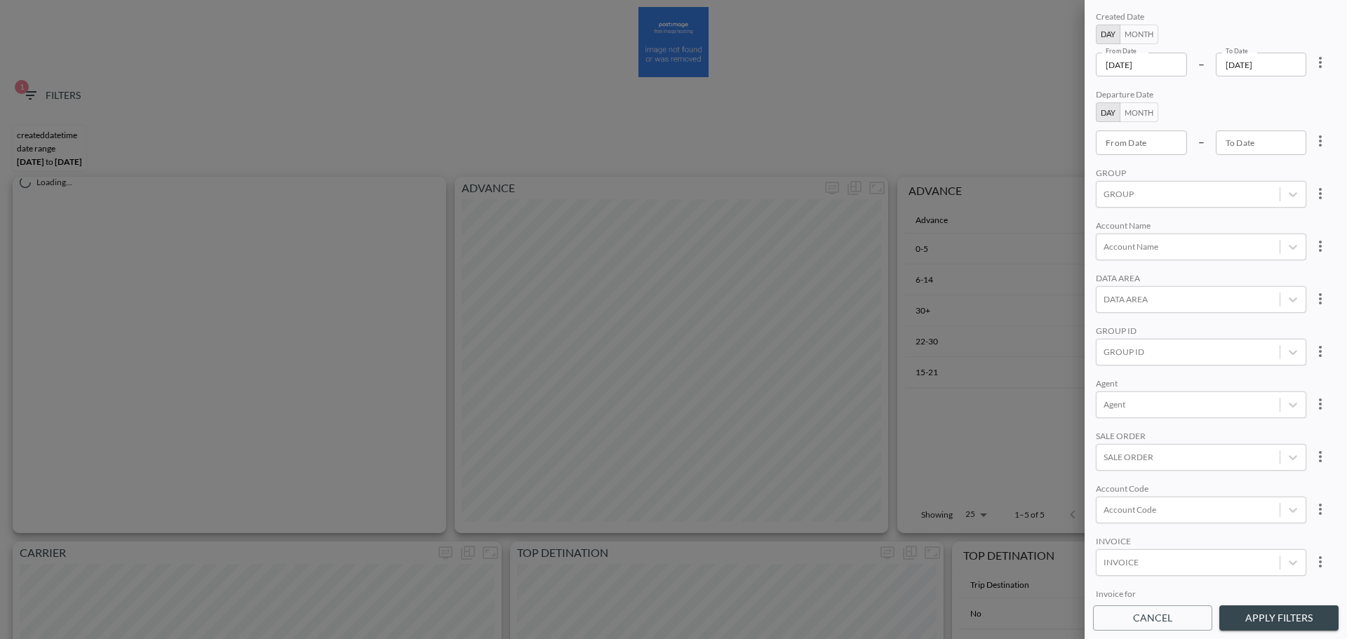
click at [1323, 67] on icon "more" at bounding box center [1320, 62] width 17 height 17
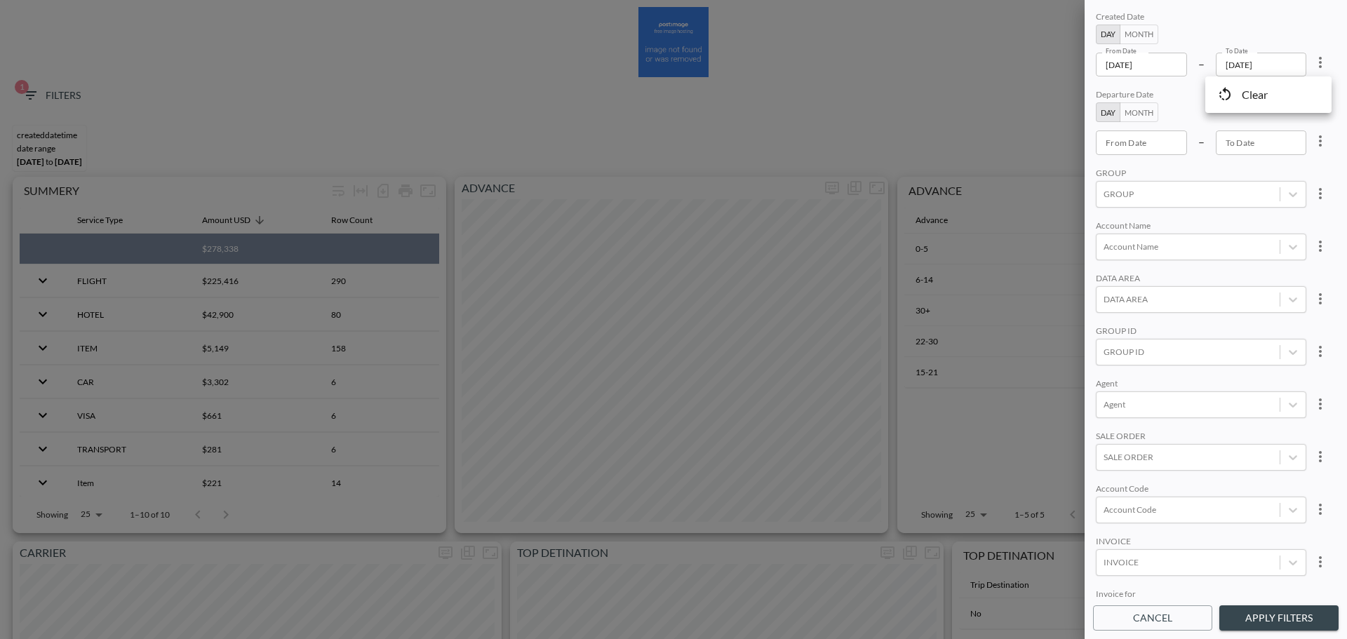
click at [1281, 91] on li "Clear" at bounding box center [1268, 94] width 126 height 25
type input "YYYY-MM-DD"
click at [1153, 147] on input "YYYY-MM-DD" at bounding box center [1141, 142] width 91 height 24
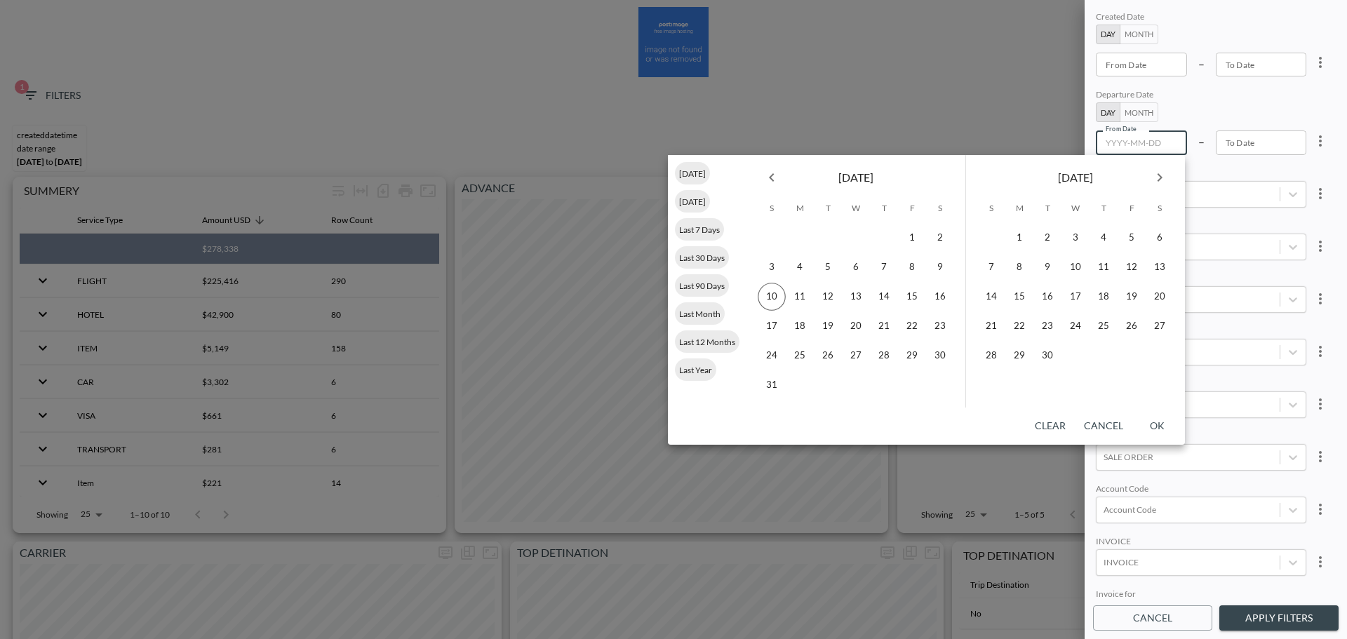
click at [777, 177] on icon "Previous month" at bounding box center [771, 177] width 17 height 17
click at [776, 177] on icon "Previous month" at bounding box center [771, 177] width 17 height 17
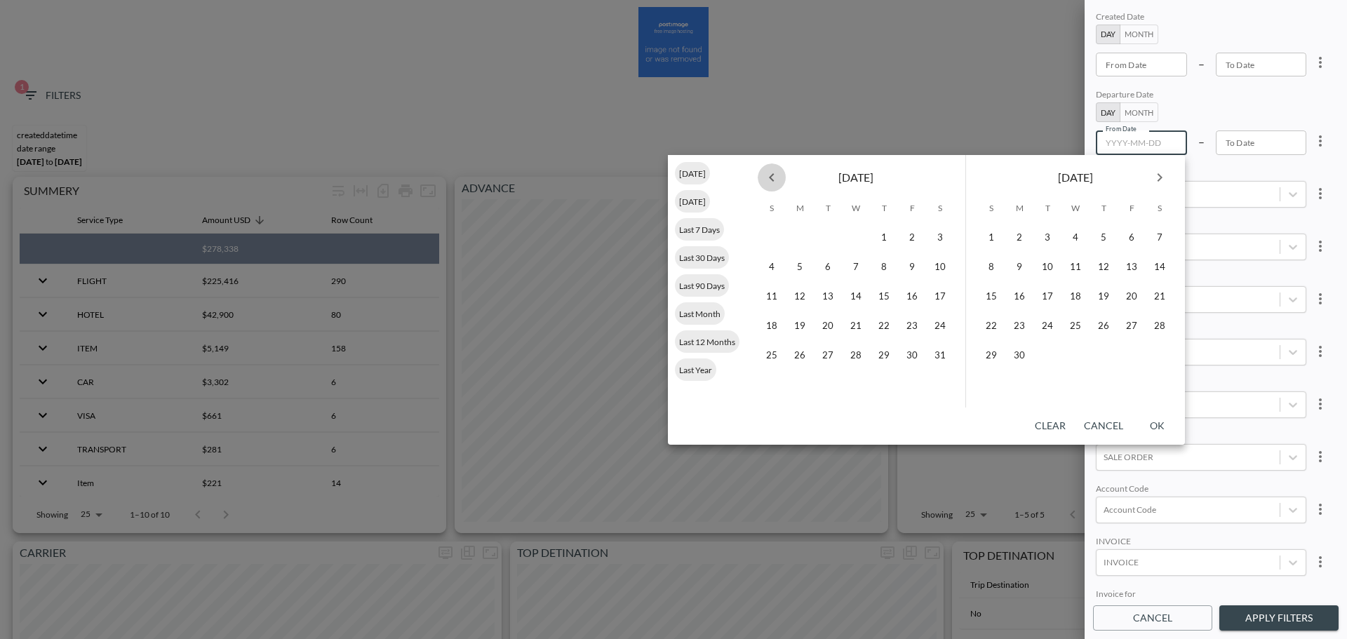
click at [776, 177] on icon "Previous month" at bounding box center [771, 177] width 17 height 17
click at [852, 242] on button "1" at bounding box center [856, 238] width 28 height 28
type input "[DATE]"
type input "YYYY-MM-DD"
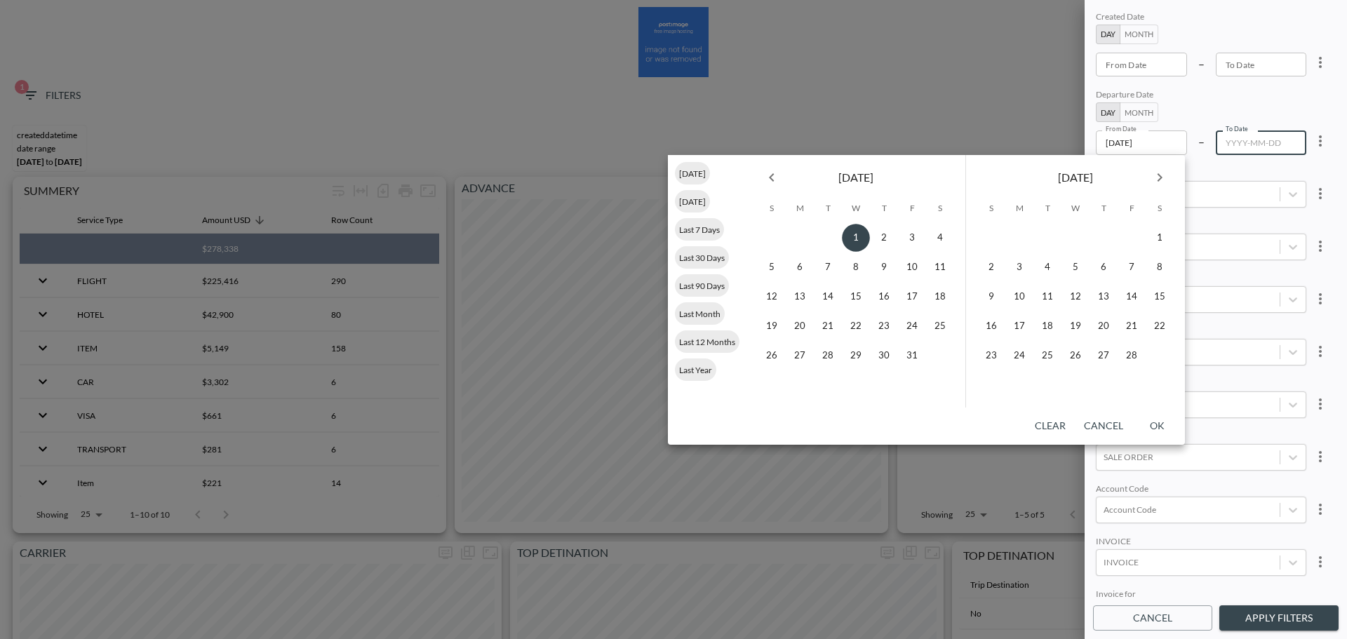
click at [1173, 173] on div "[DATE]" at bounding box center [1075, 174] width 219 height 39
click at [1167, 175] on button "Next month" at bounding box center [1159, 177] width 28 height 28
click at [1164, 175] on icon "Next month" at bounding box center [1159, 177] width 17 height 17
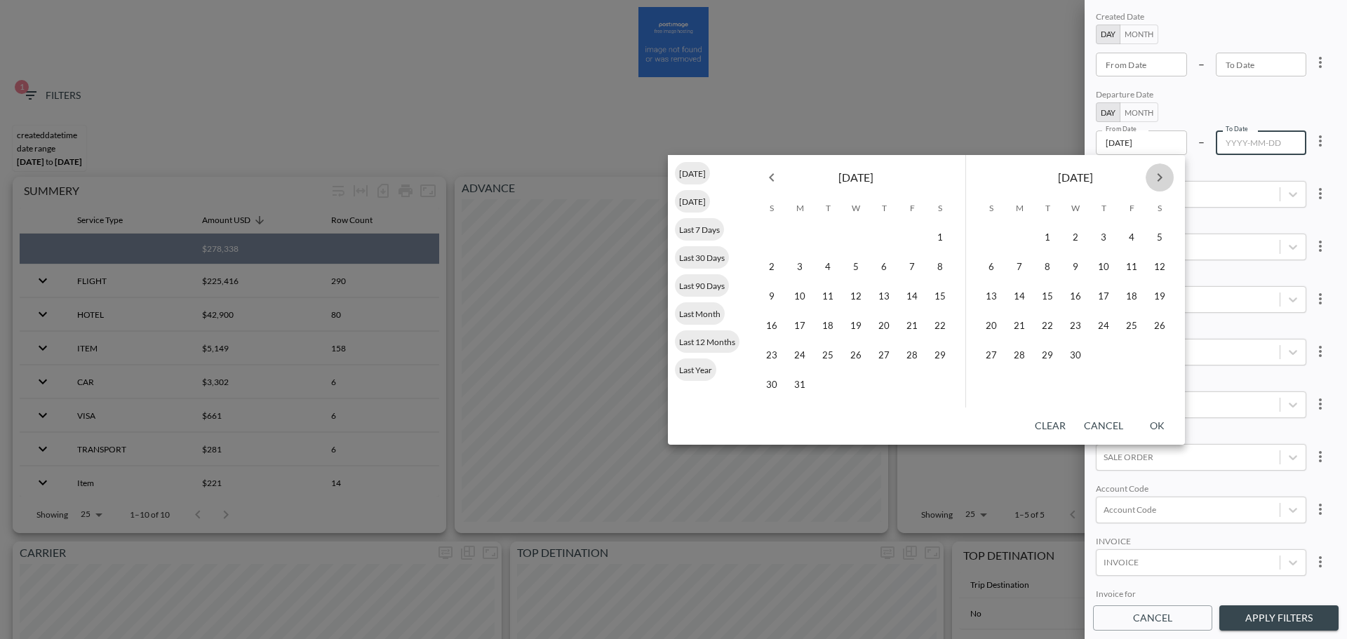
click at [1164, 175] on icon "Next month" at bounding box center [1159, 177] width 17 height 17
click at [1102, 354] on button "31" at bounding box center [1103, 356] width 28 height 28
type input "[DATE]"
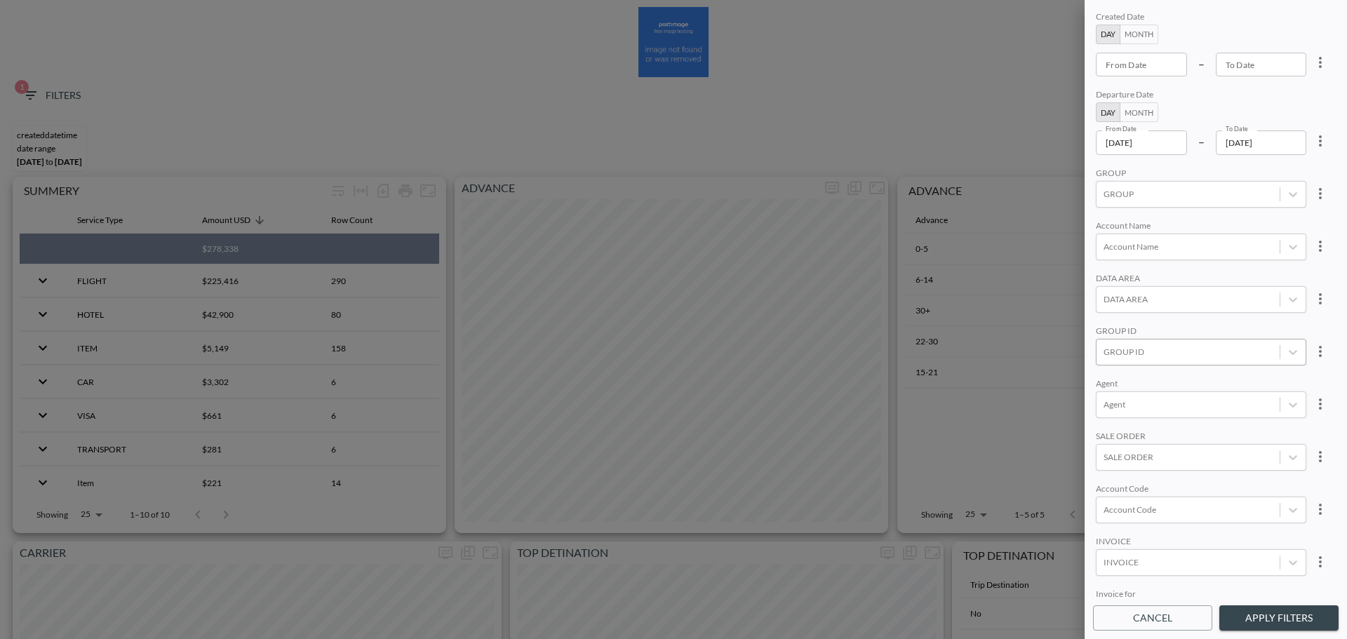
click at [1181, 347] on div at bounding box center [1187, 351] width 169 height 13
type input "ש"
type input "S"
click at [1106, 264] on input "AppsFlyer" at bounding box center [1105, 257] width 29 height 29
click at [1105, 278] on input "APPSFLYER" at bounding box center [1105, 281] width 29 height 29
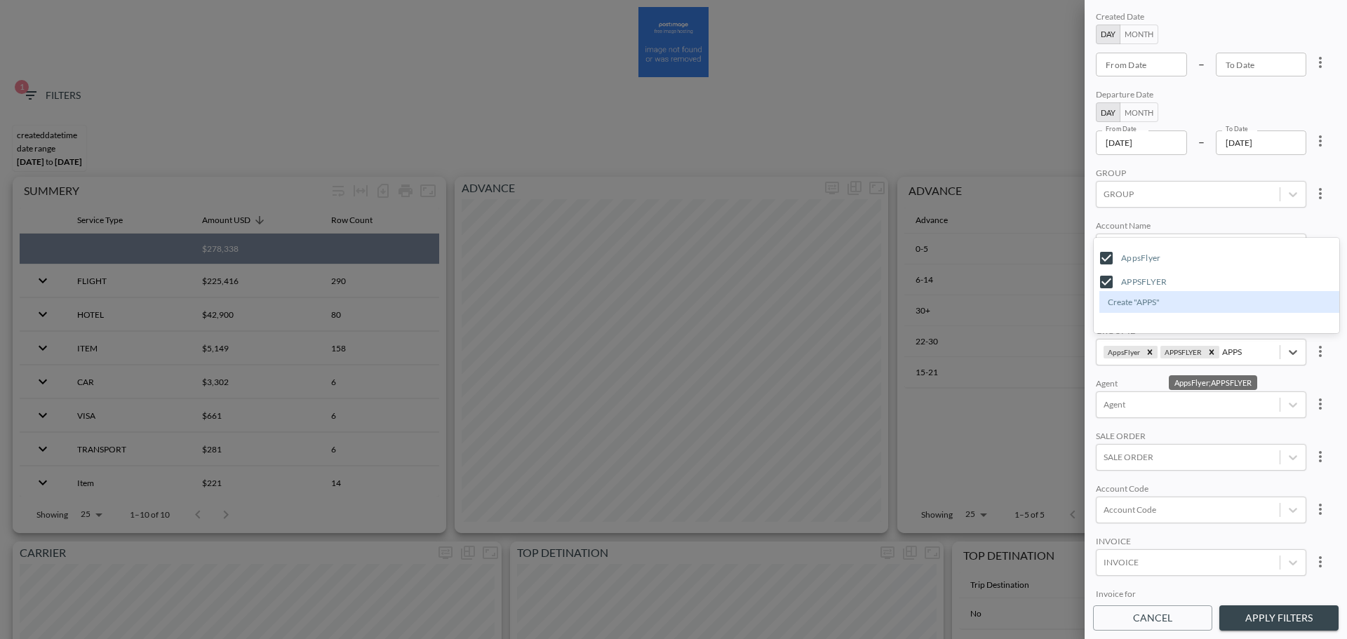
type input "APPS"
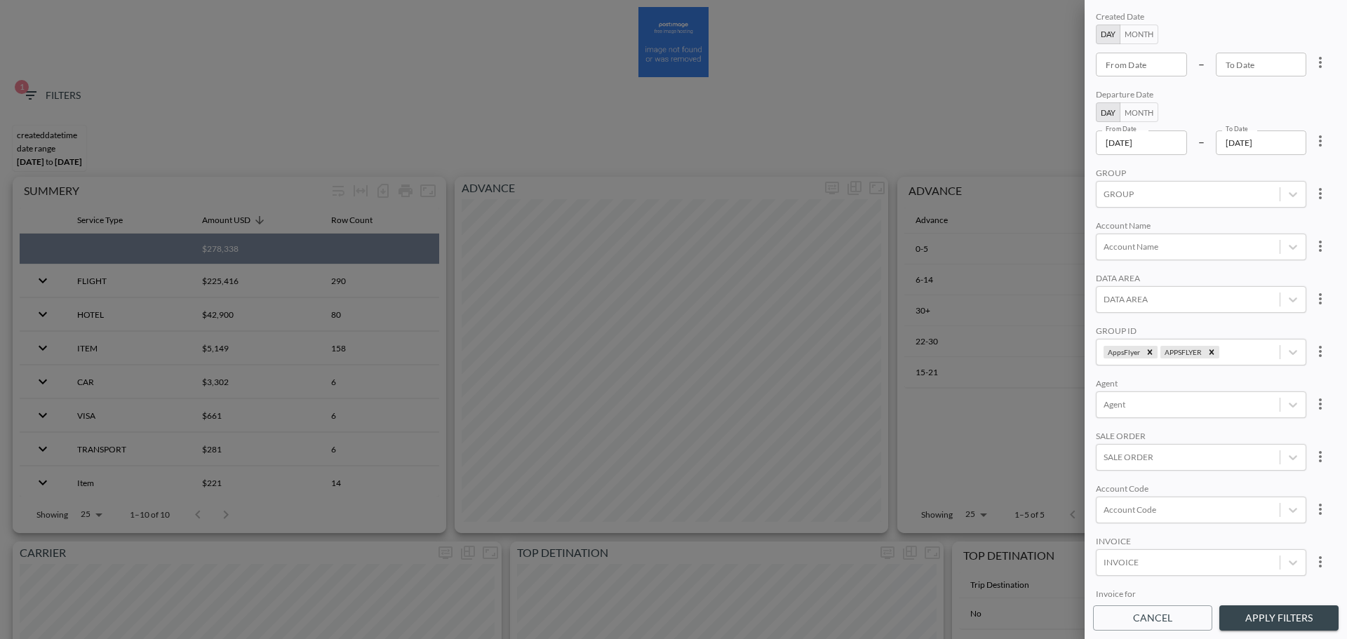
click at [1230, 219] on div "Created Date Day Month From Date From Date – To Date To Date Departure Date Day…" at bounding box center [1215, 303] width 245 height 590
click at [1272, 627] on button "Apply Filters" at bounding box center [1278, 618] width 119 height 26
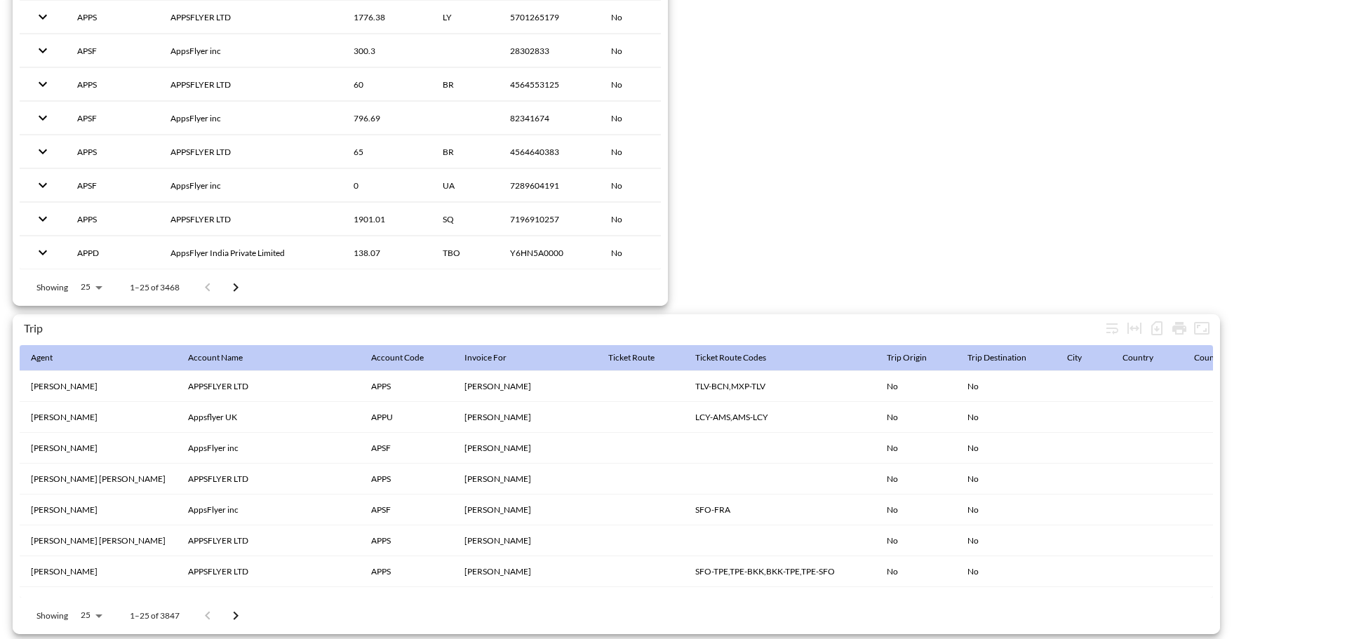
scroll to position [2206, 0]
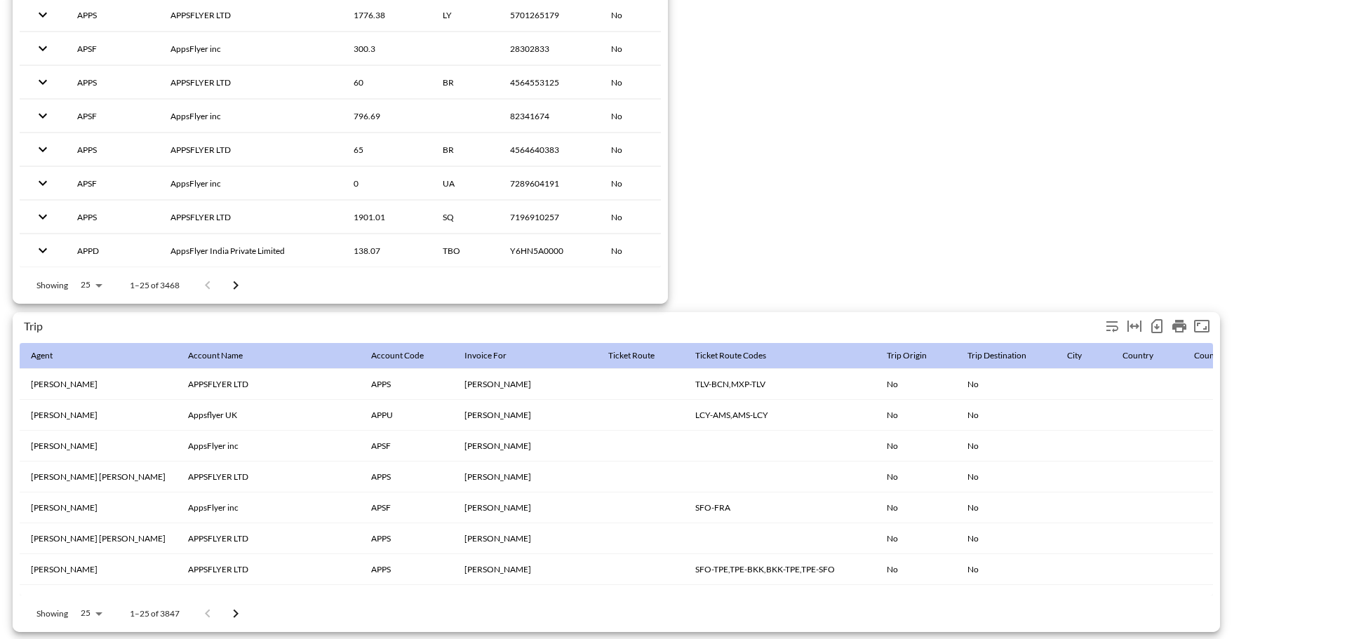
click at [1155, 318] on icon "Number of rows selected for download: 3847" at bounding box center [1156, 326] width 17 height 17
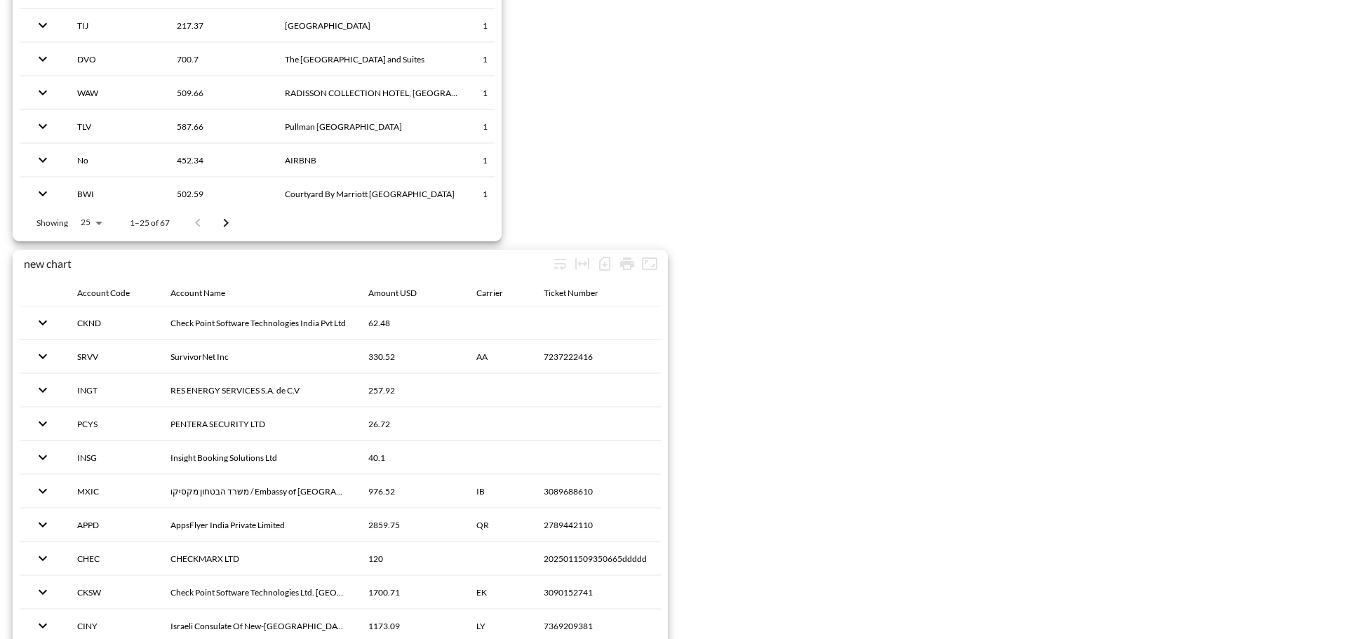
scroll to position [2206, 0]
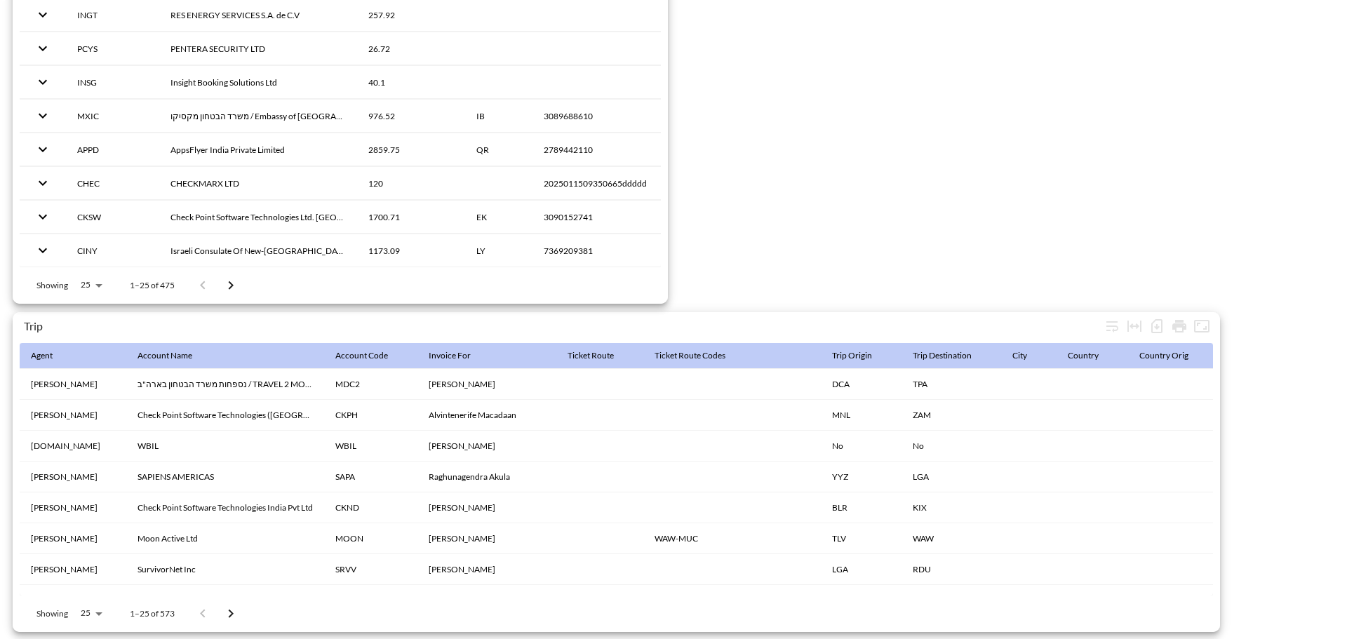
drag, startPoint x: 347, startPoint y: 593, endPoint x: 394, endPoint y: 591, distance: 47.0
click at [394, 595] on div "Showing 25 25 1–25 of 573" at bounding box center [616, 613] width 1193 height 36
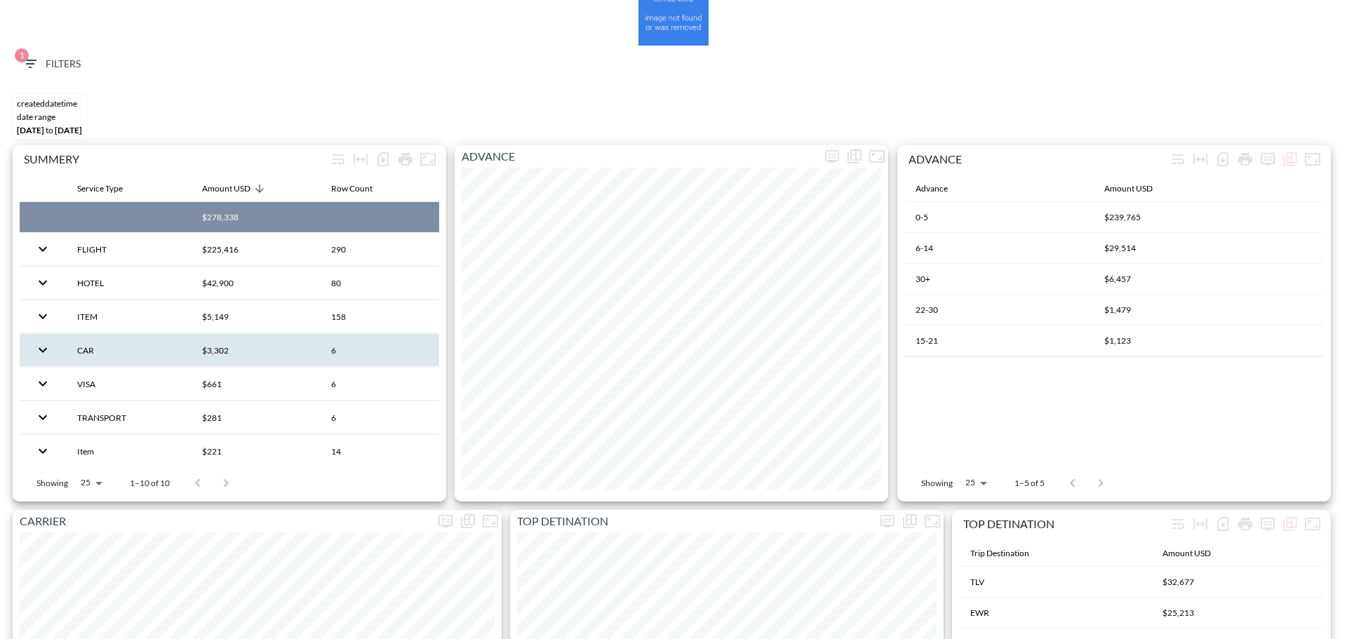
scroll to position [0, 0]
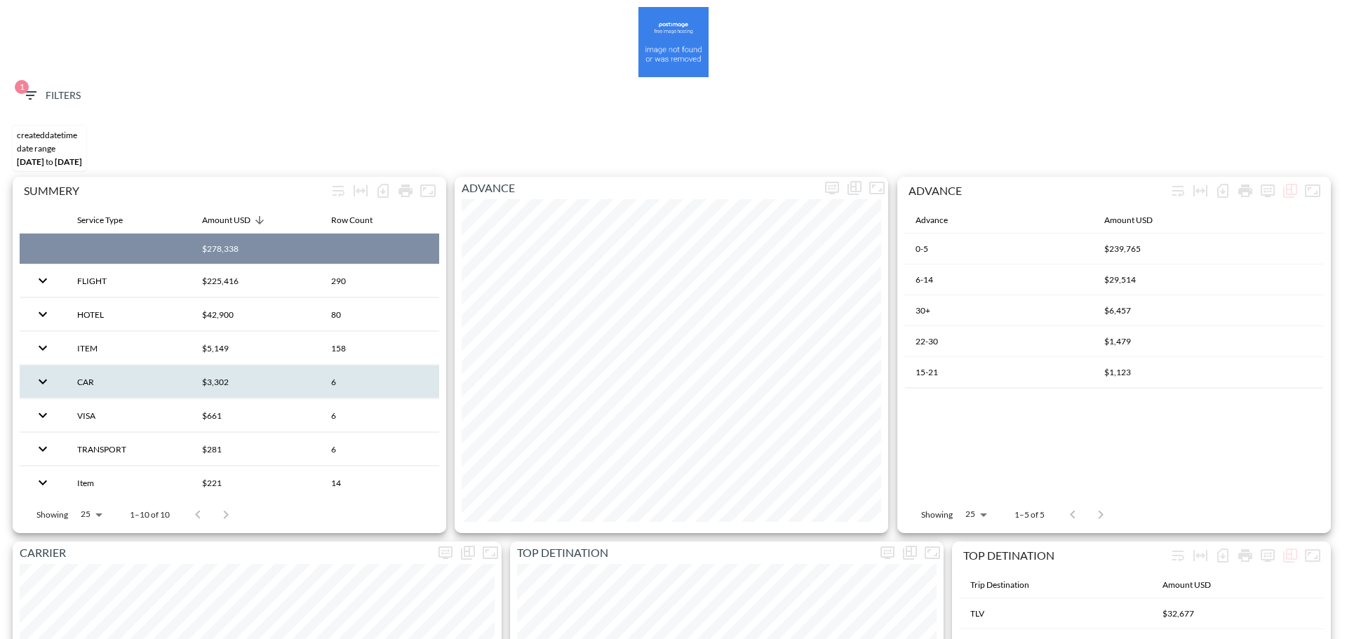
click at [45, 103] on span "1 Filters" at bounding box center [51, 96] width 59 height 18
